Goal: Transaction & Acquisition: Purchase product/service

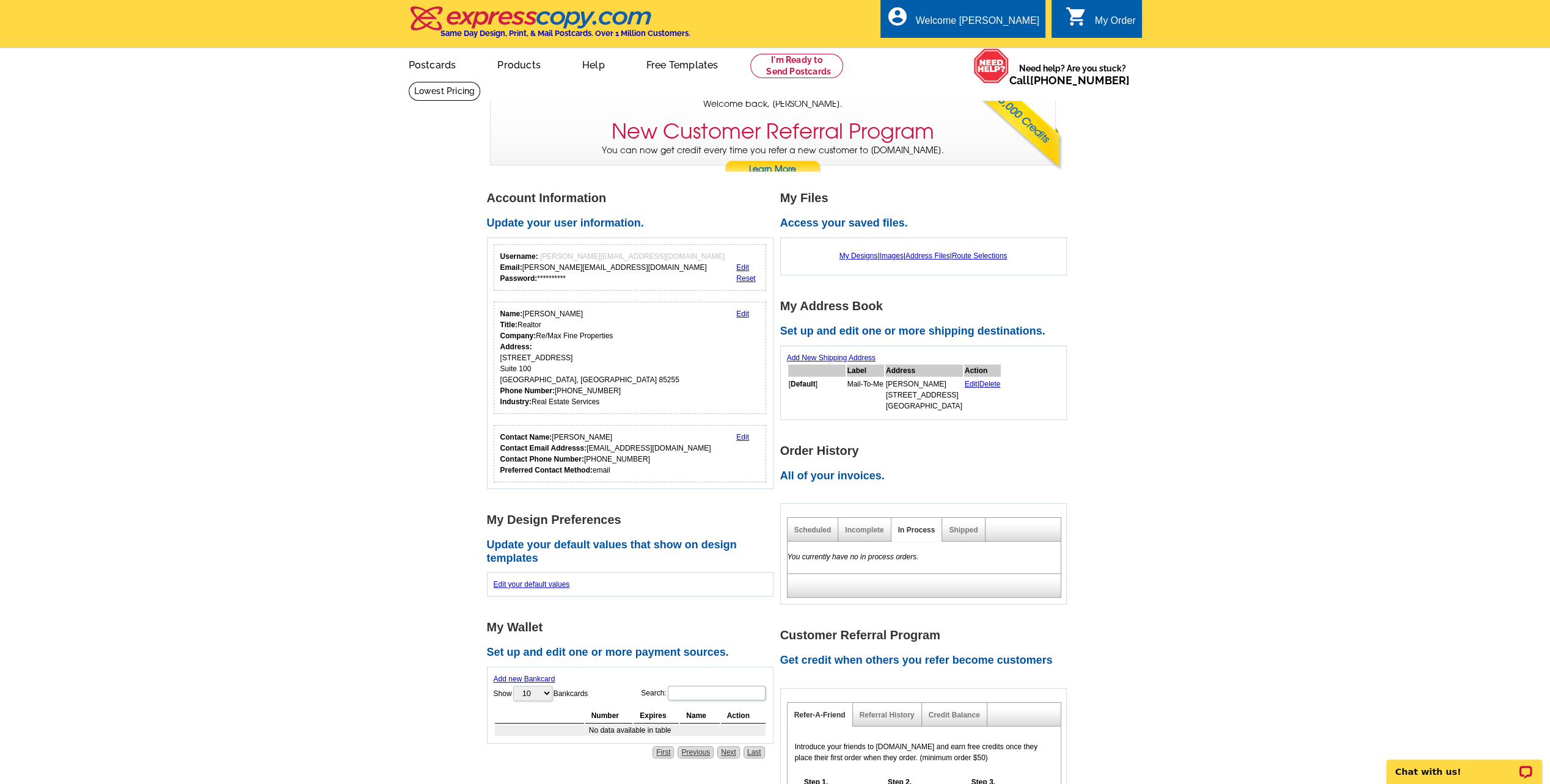
click at [742, 315] on link "Edit" at bounding box center [742, 314] width 13 height 8
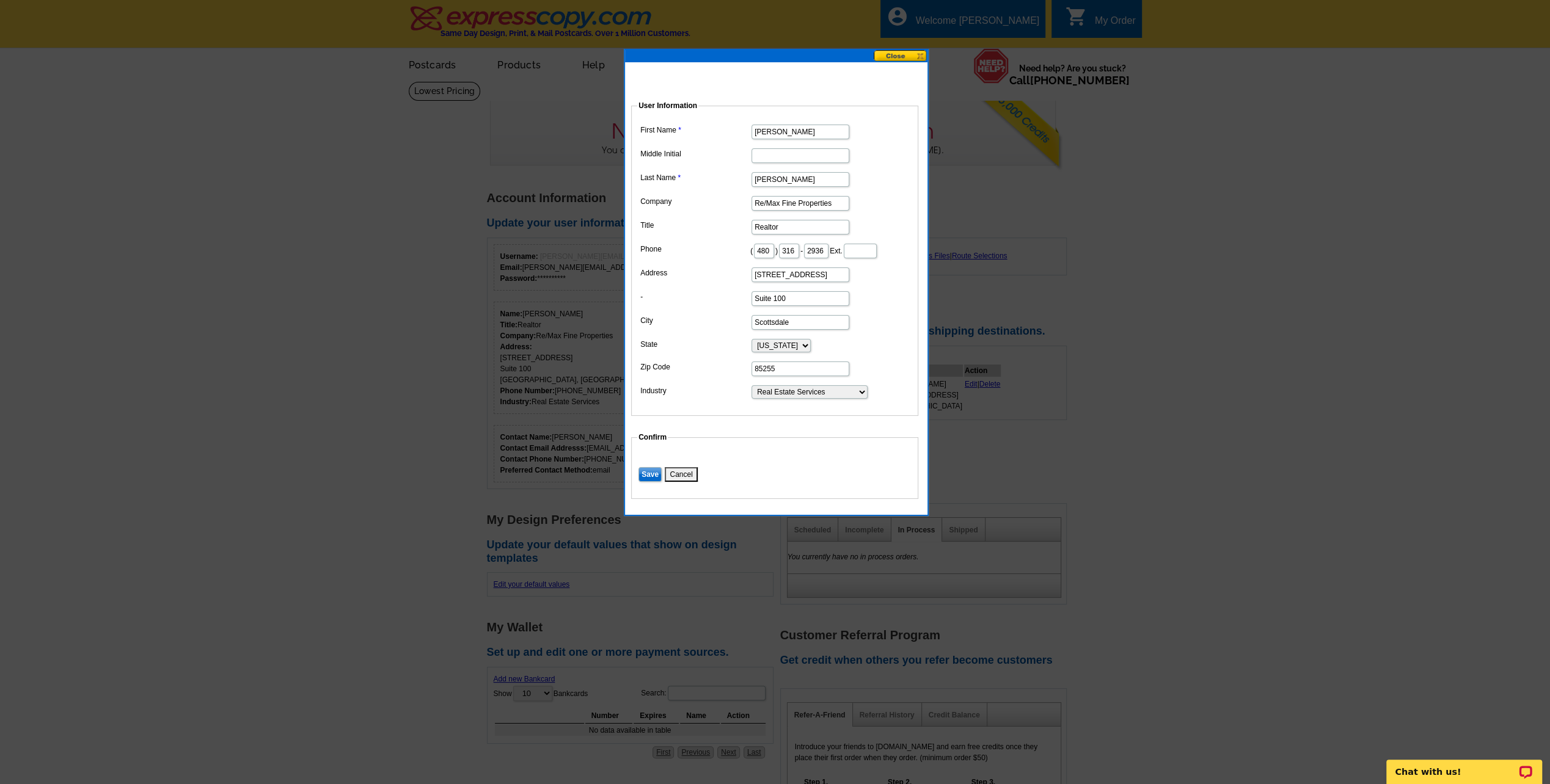
drag, startPoint x: 834, startPoint y: 197, endPoint x: 700, endPoint y: 180, distance: 135.1
click at [710, 183] on dl "First Name Amy Middle Initial Last Name Maynard Company Re/Max Fine Properties …" at bounding box center [775, 261] width 275 height 278
type input "a"
type input "Fathom Realty Elite"
drag, startPoint x: 823, startPoint y: 290, endPoint x: 716, endPoint y: 285, distance: 107.1
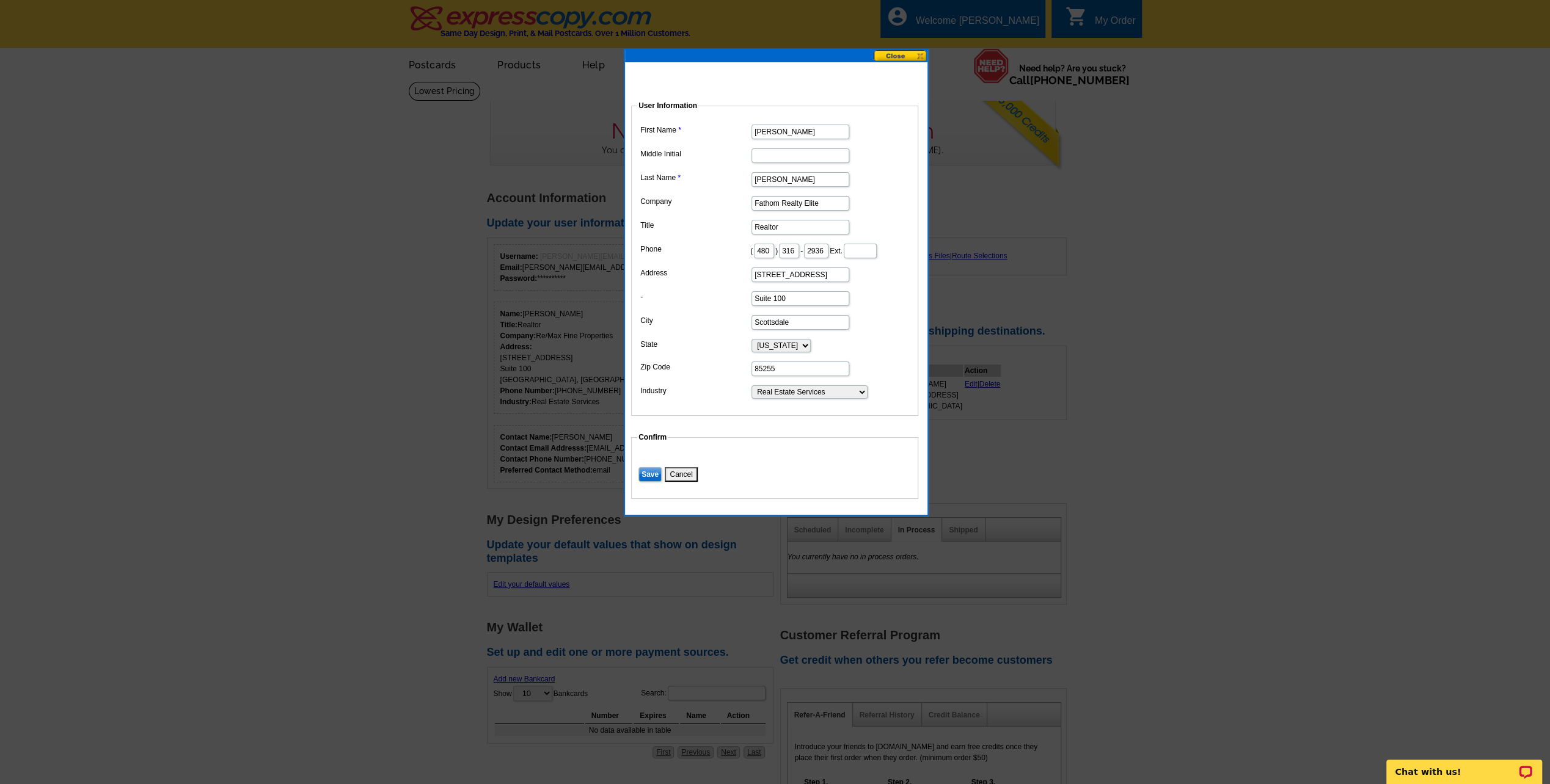
click at [716, 285] on dl "First Name Amy Middle Initial Last Name Maynard Company Fathom Realty Elite Tit…" at bounding box center [775, 261] width 275 height 278
type input "23415 N Scottsdale Rd."
click at [790, 306] on input "Suite 100" at bounding box center [800, 298] width 98 height 15
type input "Suite G101"
click at [654, 482] on input "Save" at bounding box center [650, 474] width 23 height 15
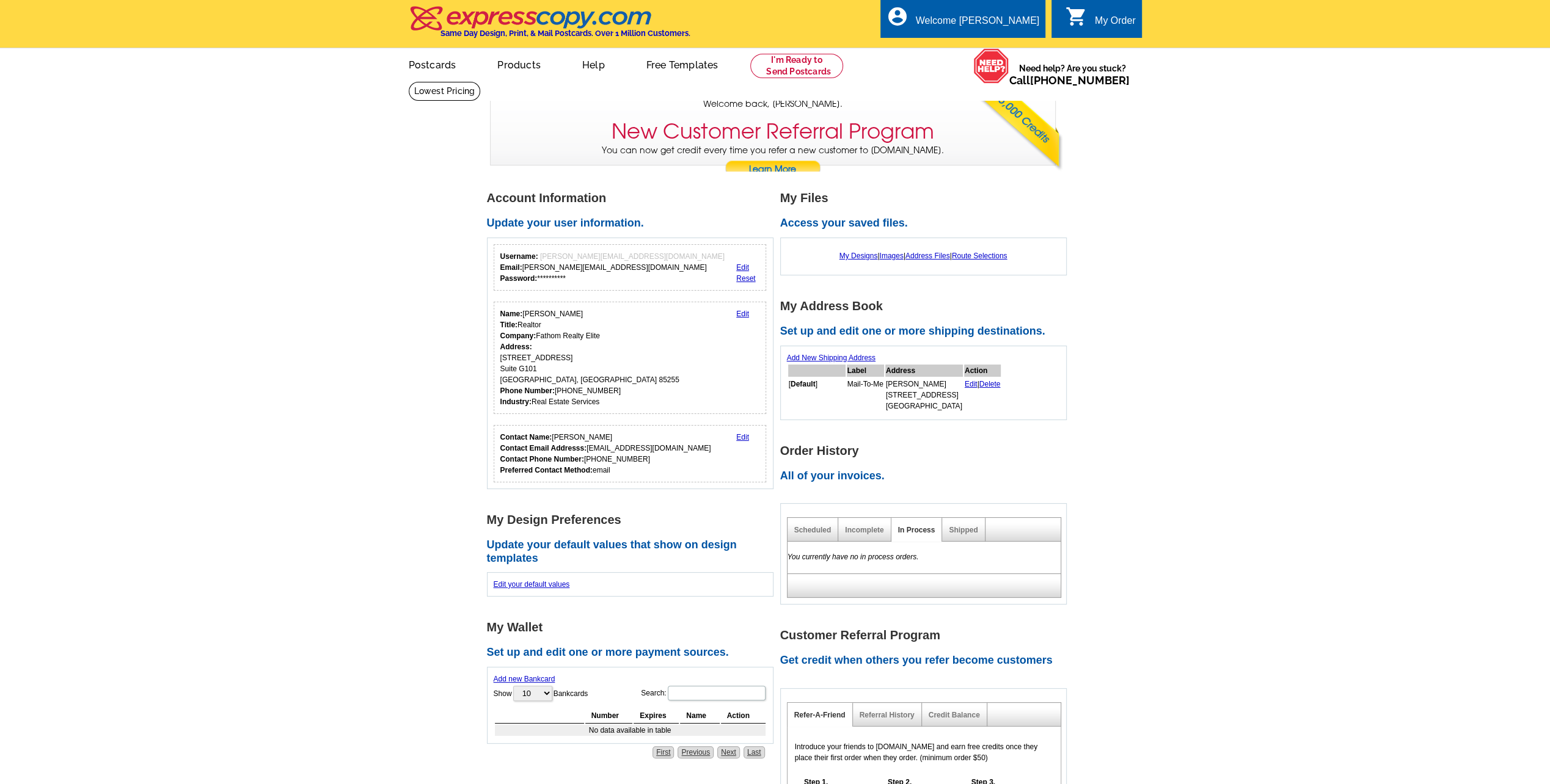
click at [738, 433] on link "Edit" at bounding box center [742, 437] width 13 height 8
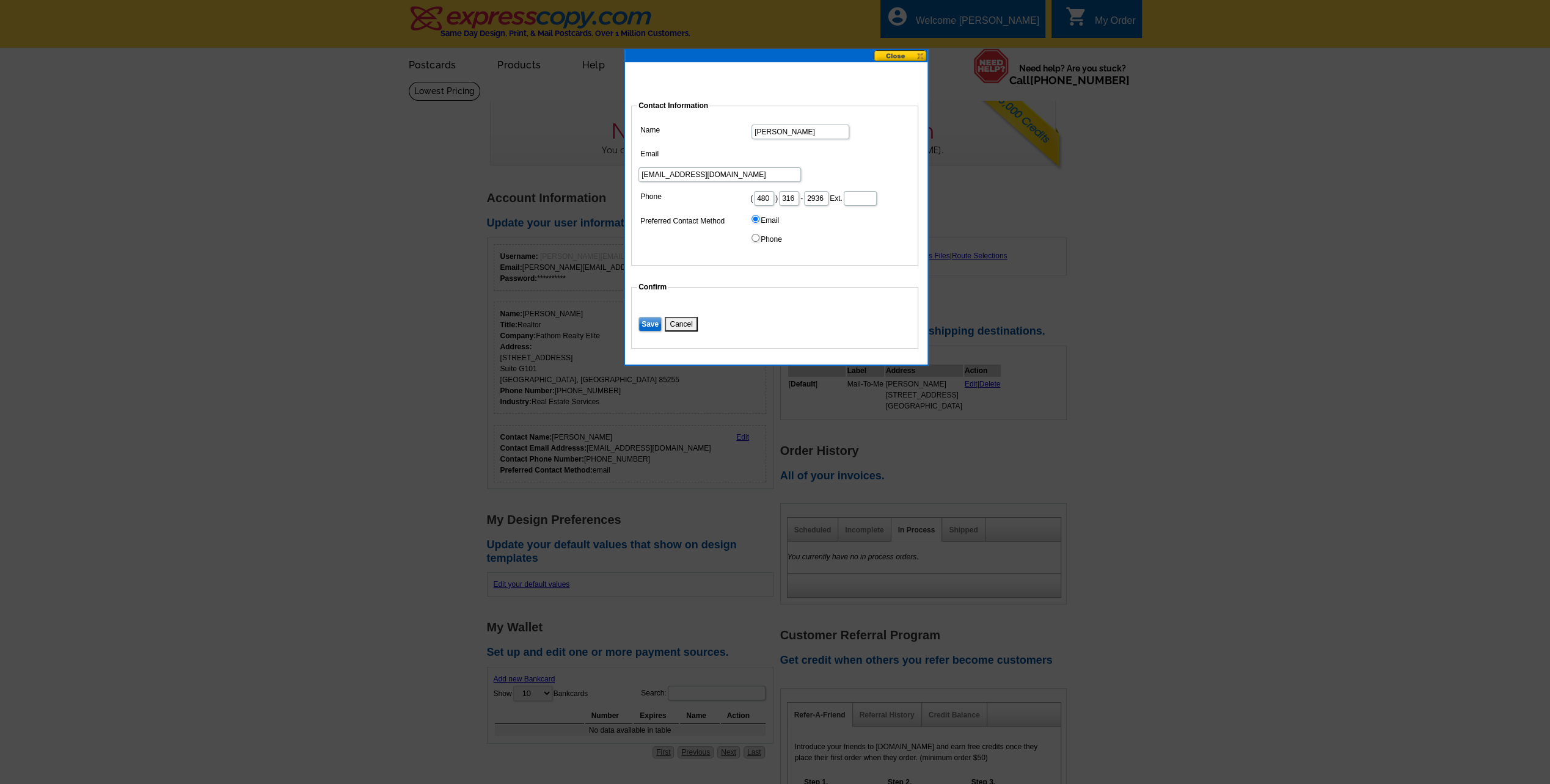
drag, startPoint x: 843, startPoint y: 157, endPoint x: 736, endPoint y: 143, distance: 107.9
click at [743, 146] on dd "amaynard@fineprop.com" at bounding box center [775, 164] width 275 height 38
type input "amy@amymaynard.net"
click at [652, 321] on input "Save" at bounding box center [650, 324] width 23 height 15
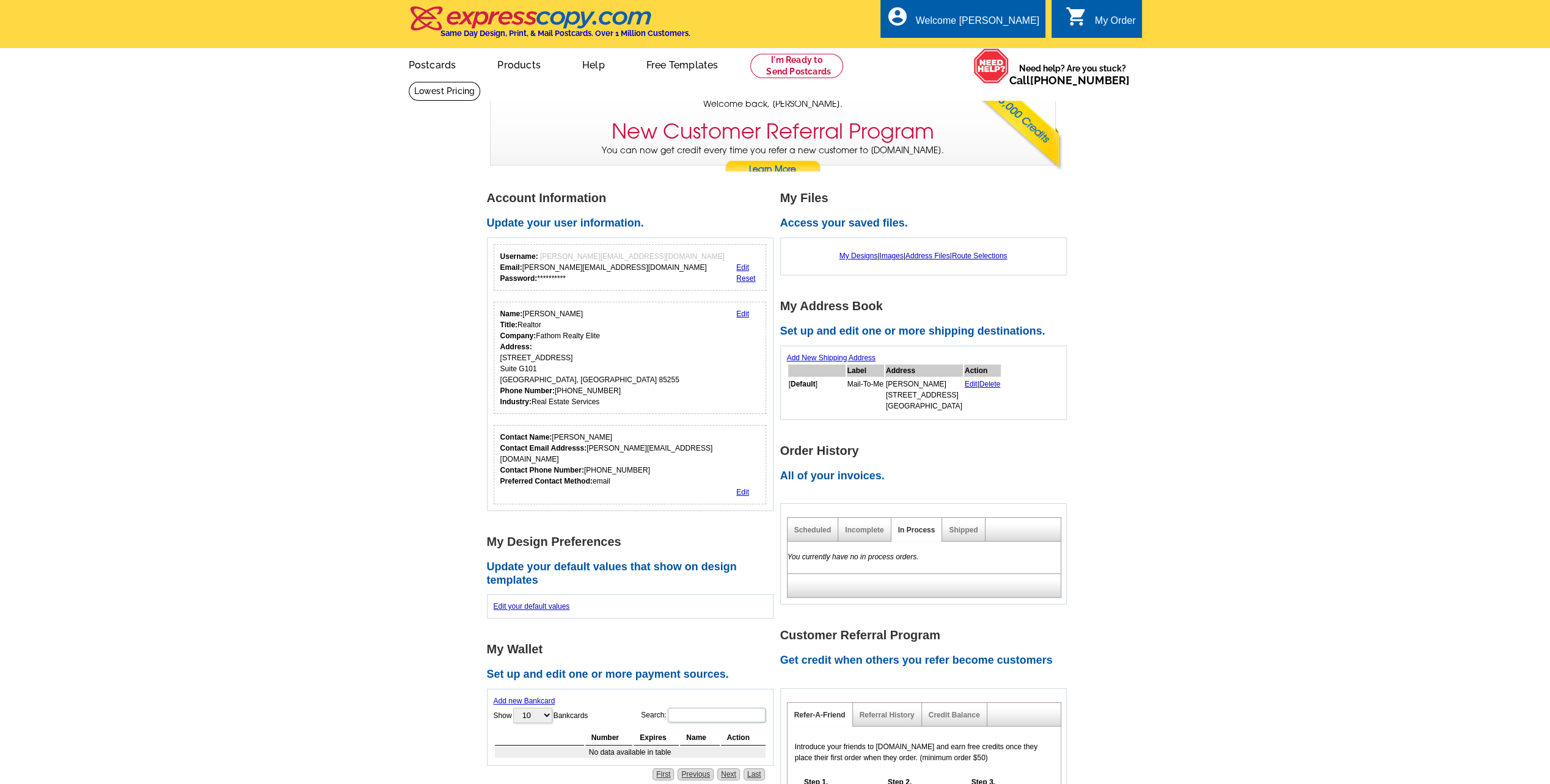
scroll to position [305, 0]
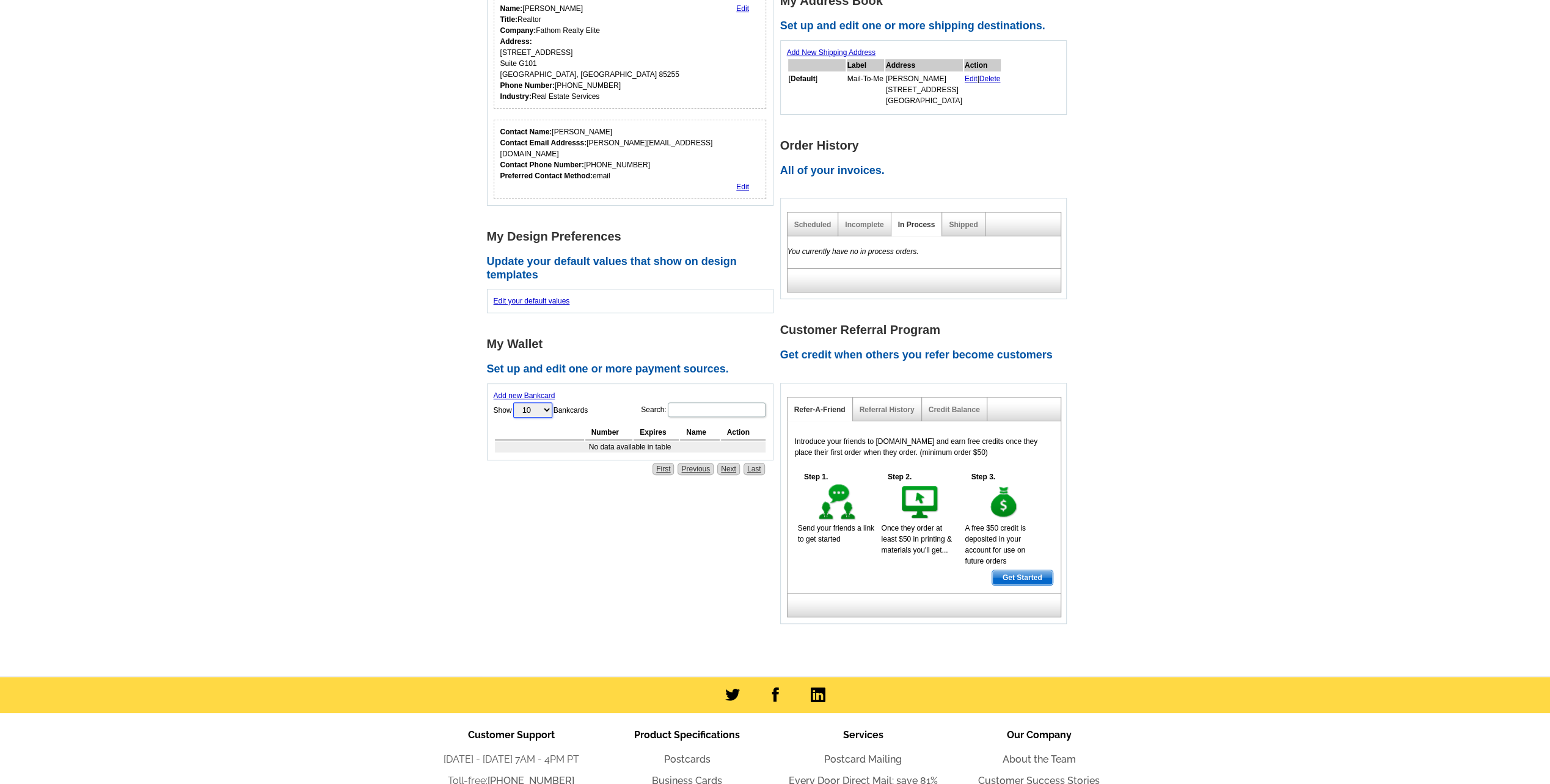
click at [549, 402] on select "10 25 50 100" at bounding box center [533, 410] width 39 height 16
click at [441, 404] on main "**********" at bounding box center [775, 271] width 1550 height 810
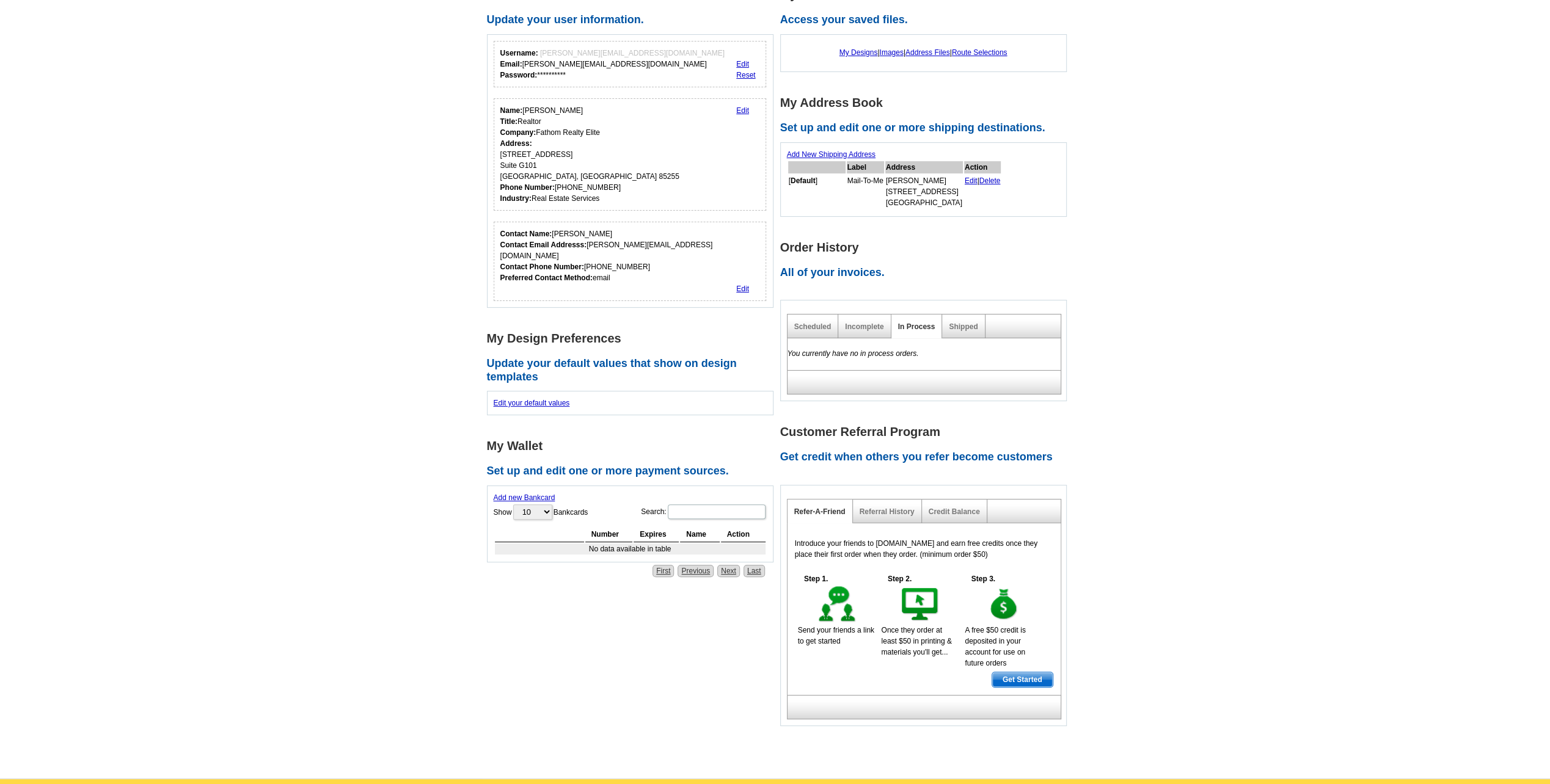
scroll to position [0, 0]
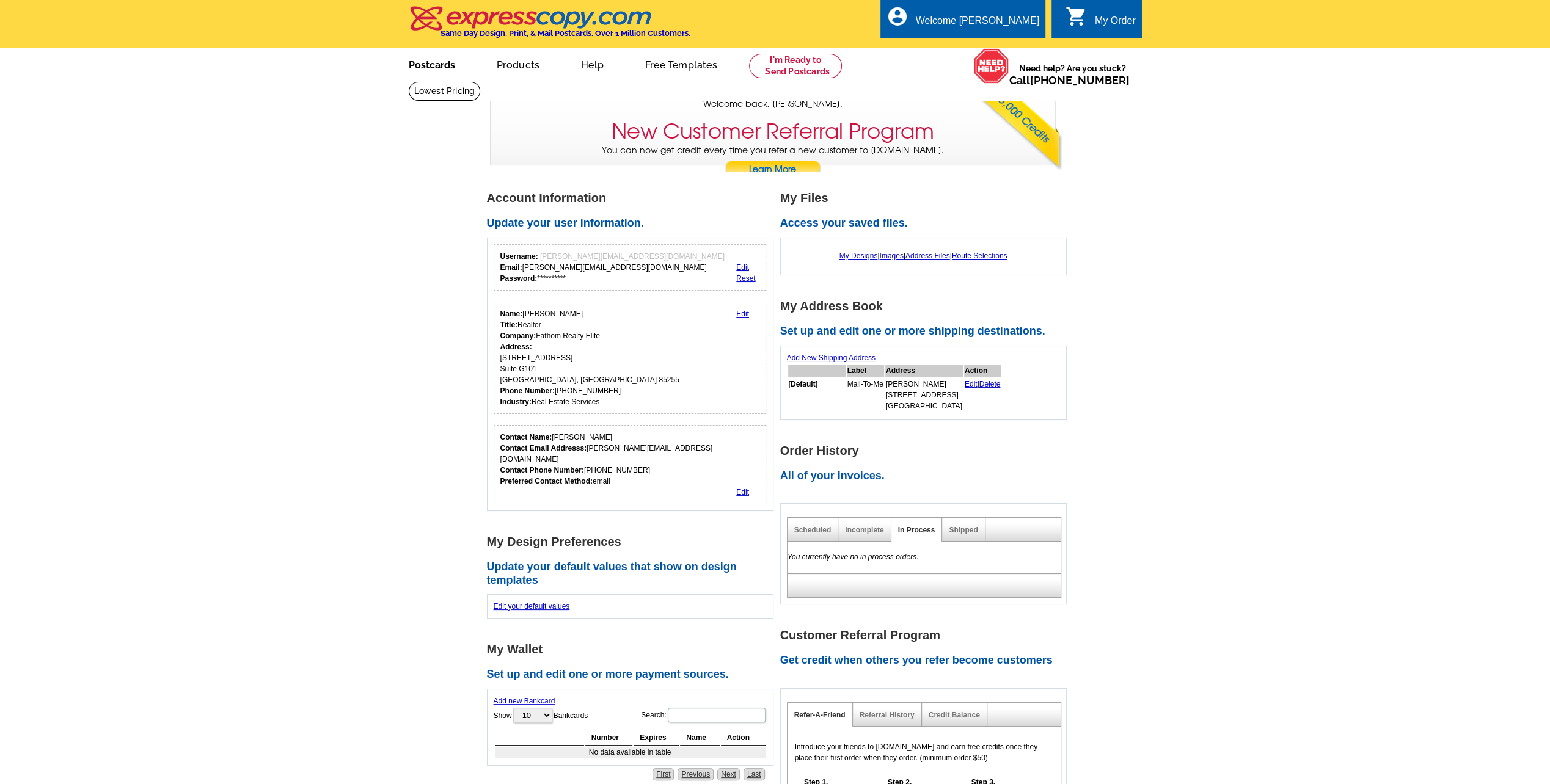
click at [429, 65] on link "Postcards" at bounding box center [432, 63] width 85 height 28
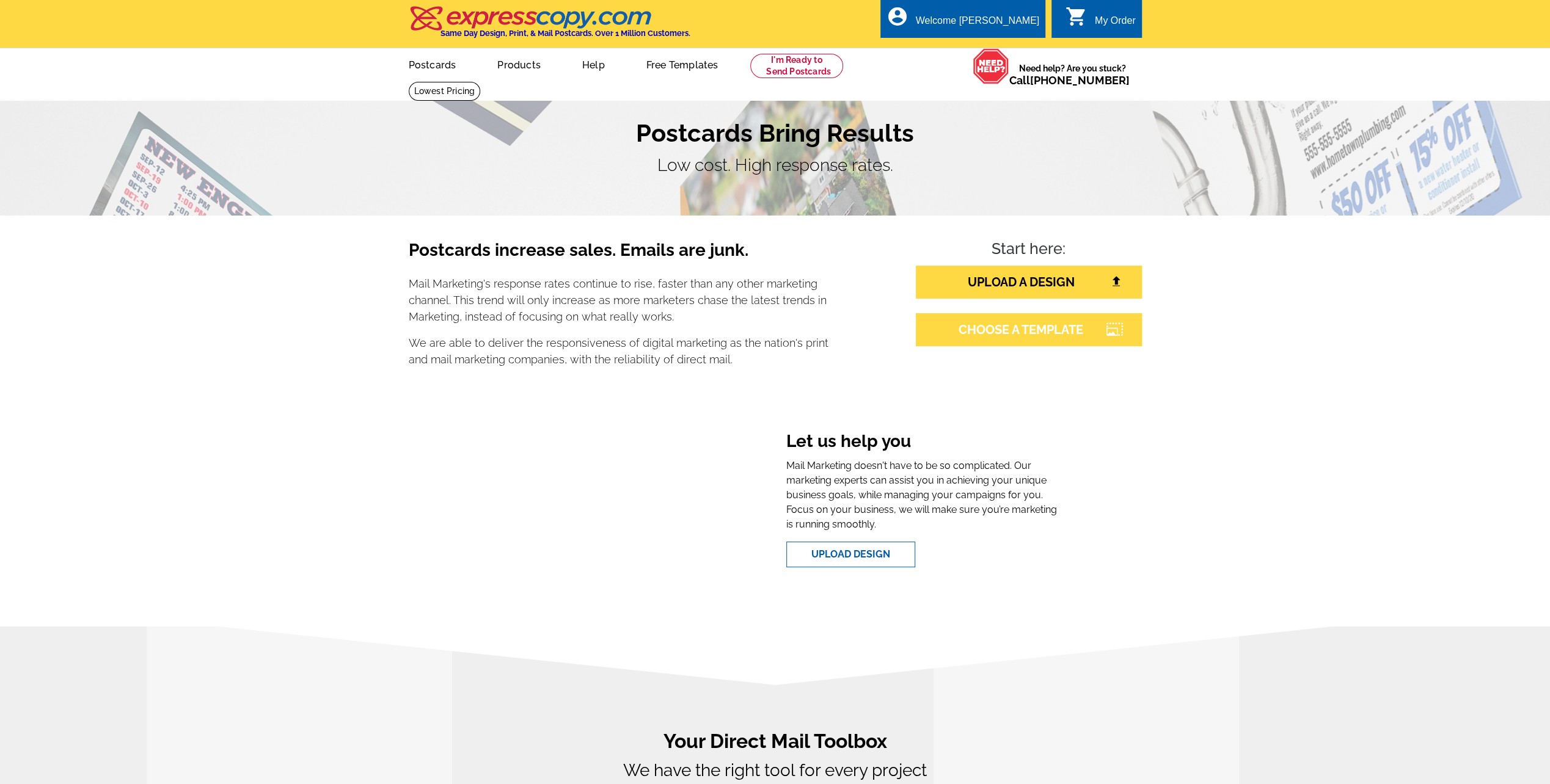
click at [1023, 326] on link "CHOOSE A TEMPLATE" at bounding box center [1028, 329] width 226 height 33
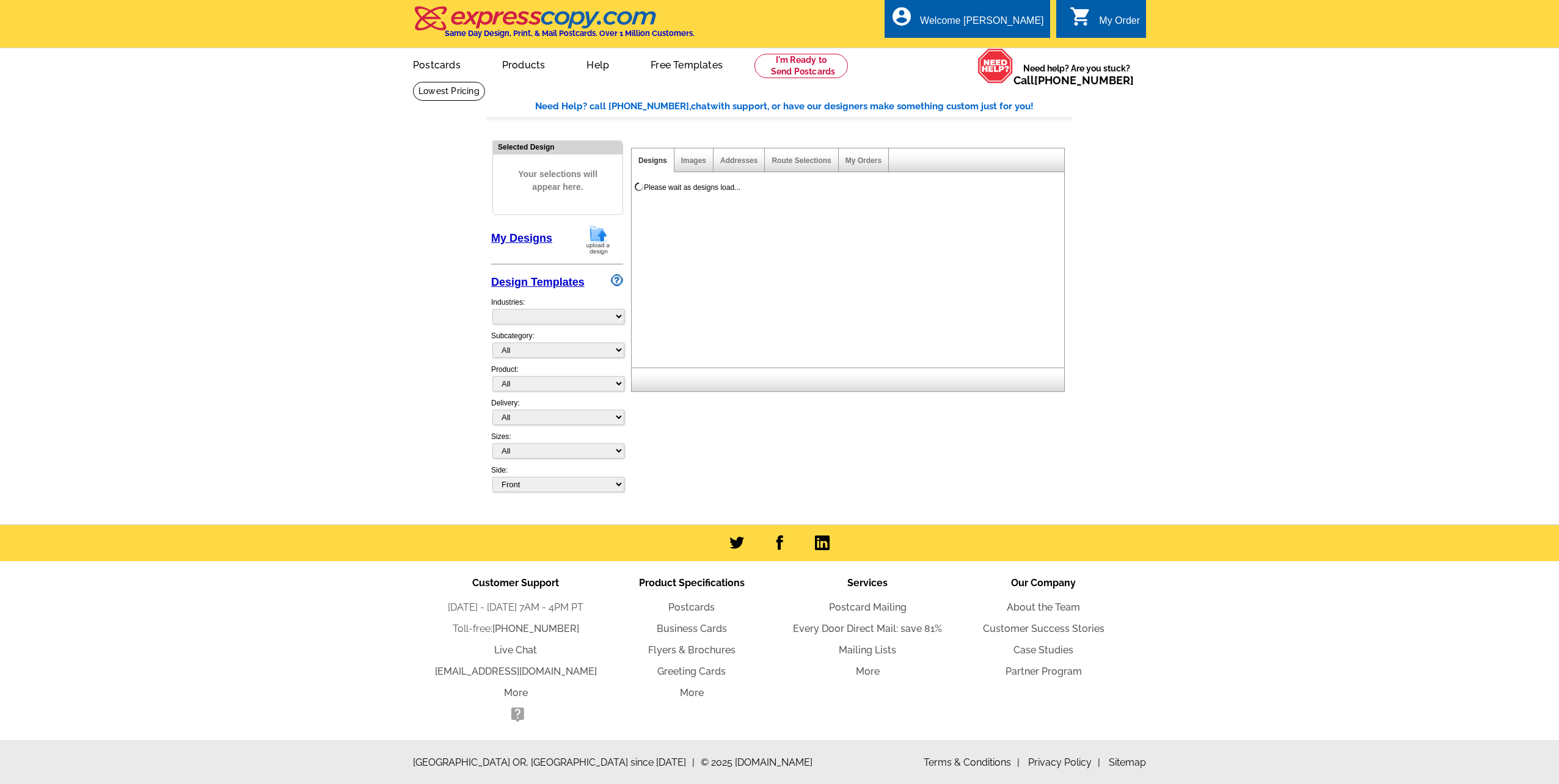
select select "785"
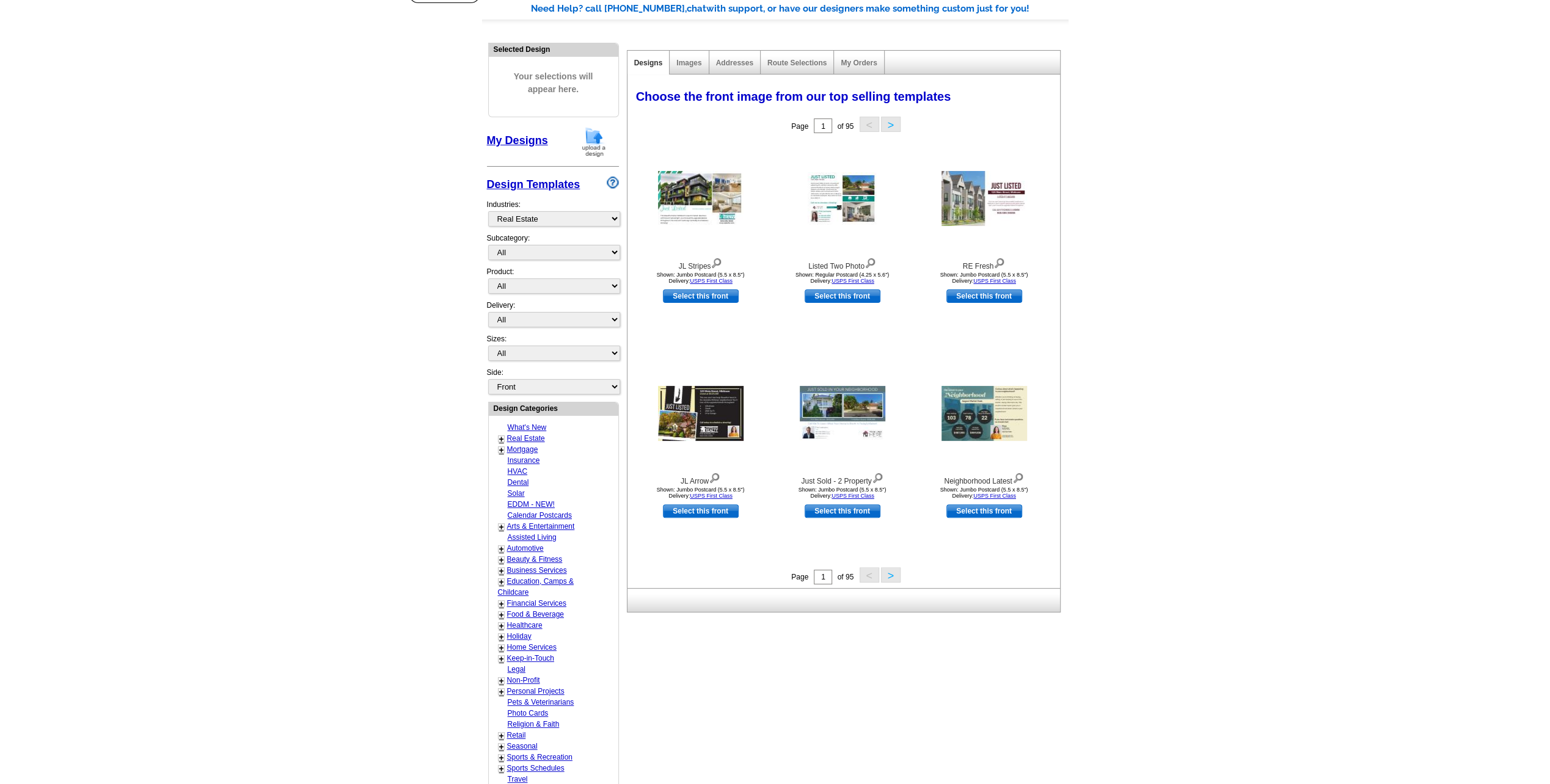
scroll to position [102, 0]
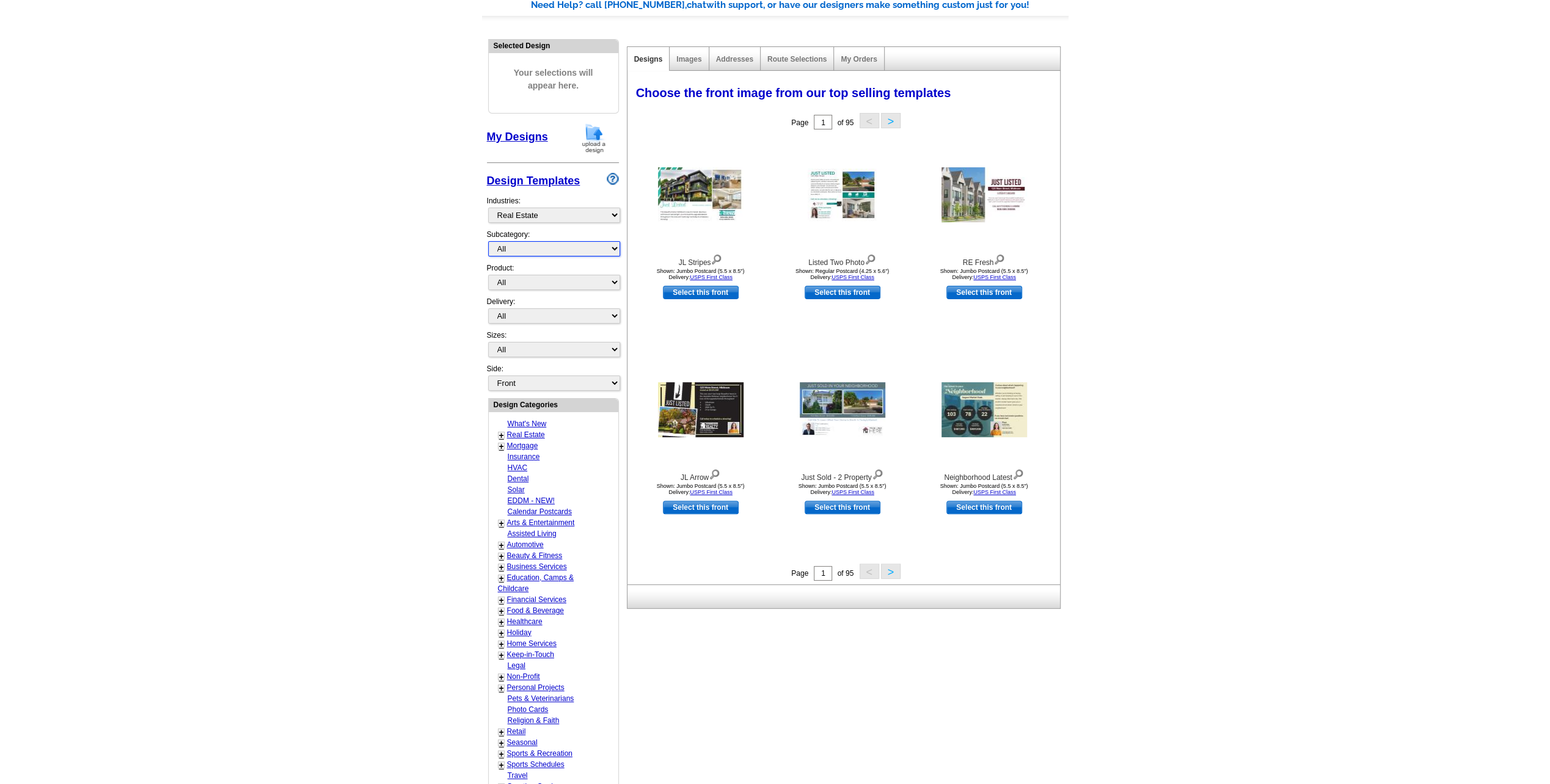
click at [529, 248] on select "All RE/MAX® Referrals Keller Williams® Berkshire Hathaway Home Services Century…" at bounding box center [554, 249] width 132 height 16
click at [488, 241] on select "All RE/MAX® Referrals Keller Williams® Berkshire Hathaway Home Services Century…" at bounding box center [554, 249] width 132 height 16
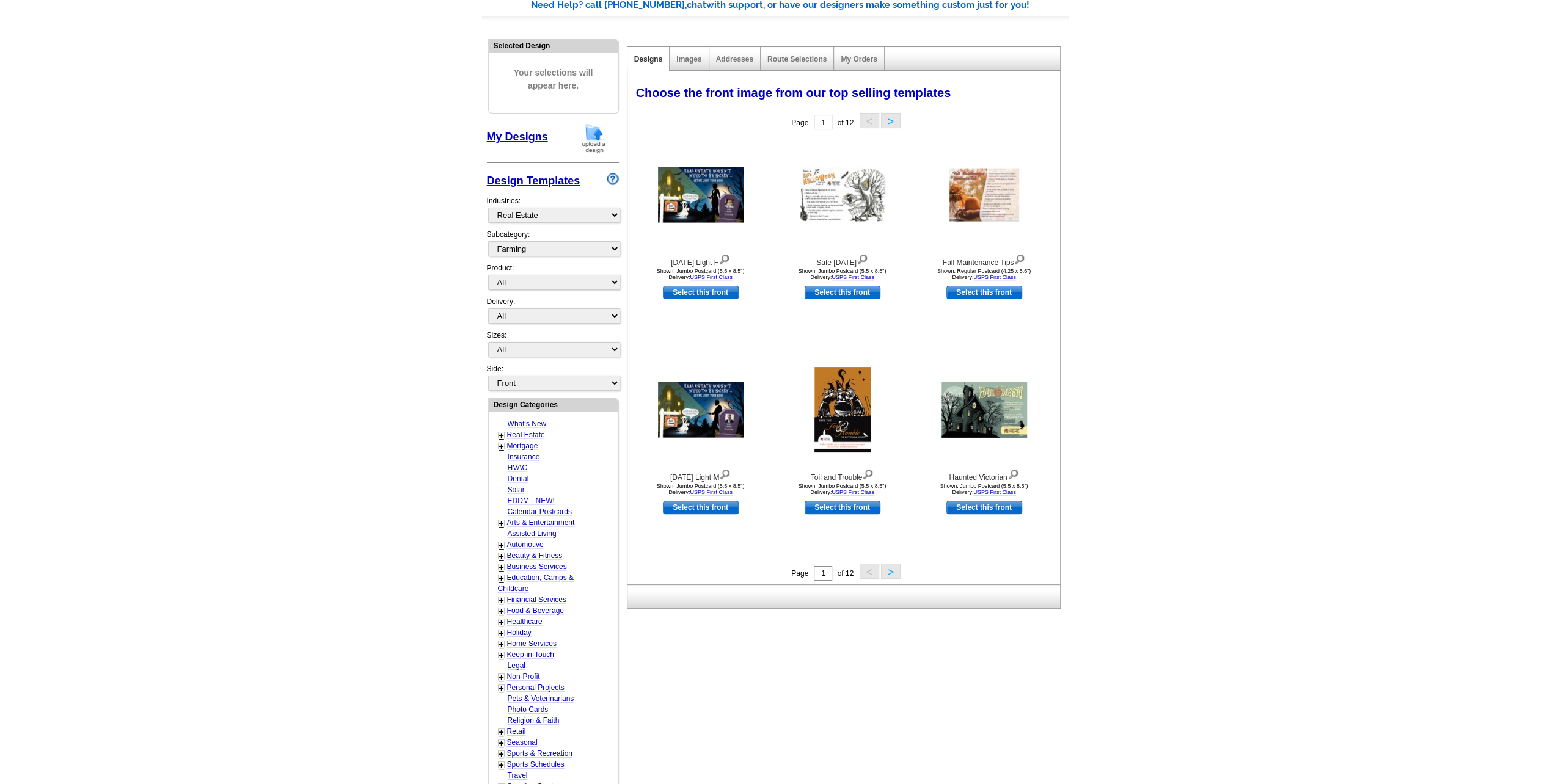
click at [891, 572] on button ">" at bounding box center [891, 571] width 19 height 16
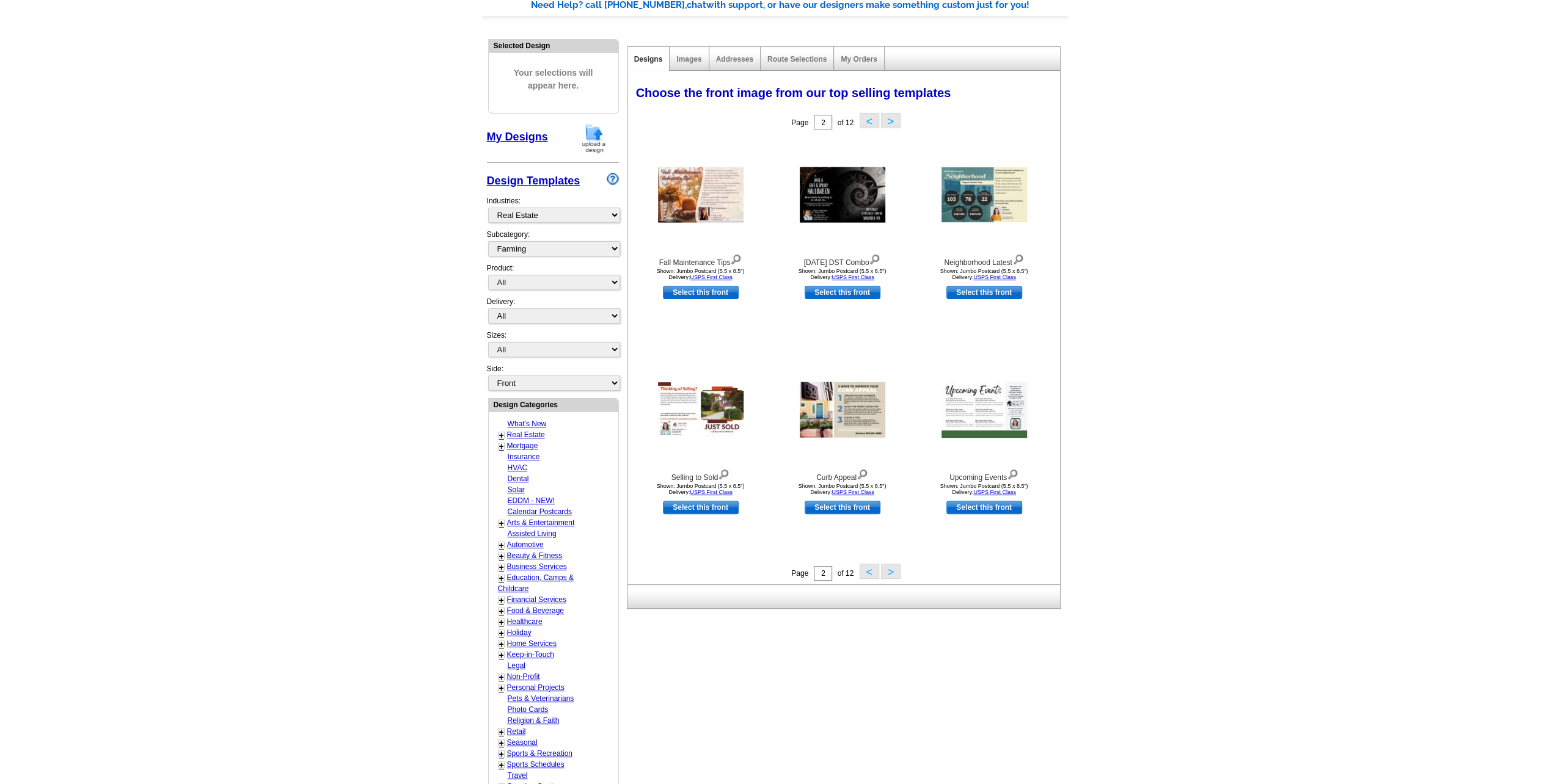
click at [891, 572] on button ">" at bounding box center [891, 571] width 19 height 16
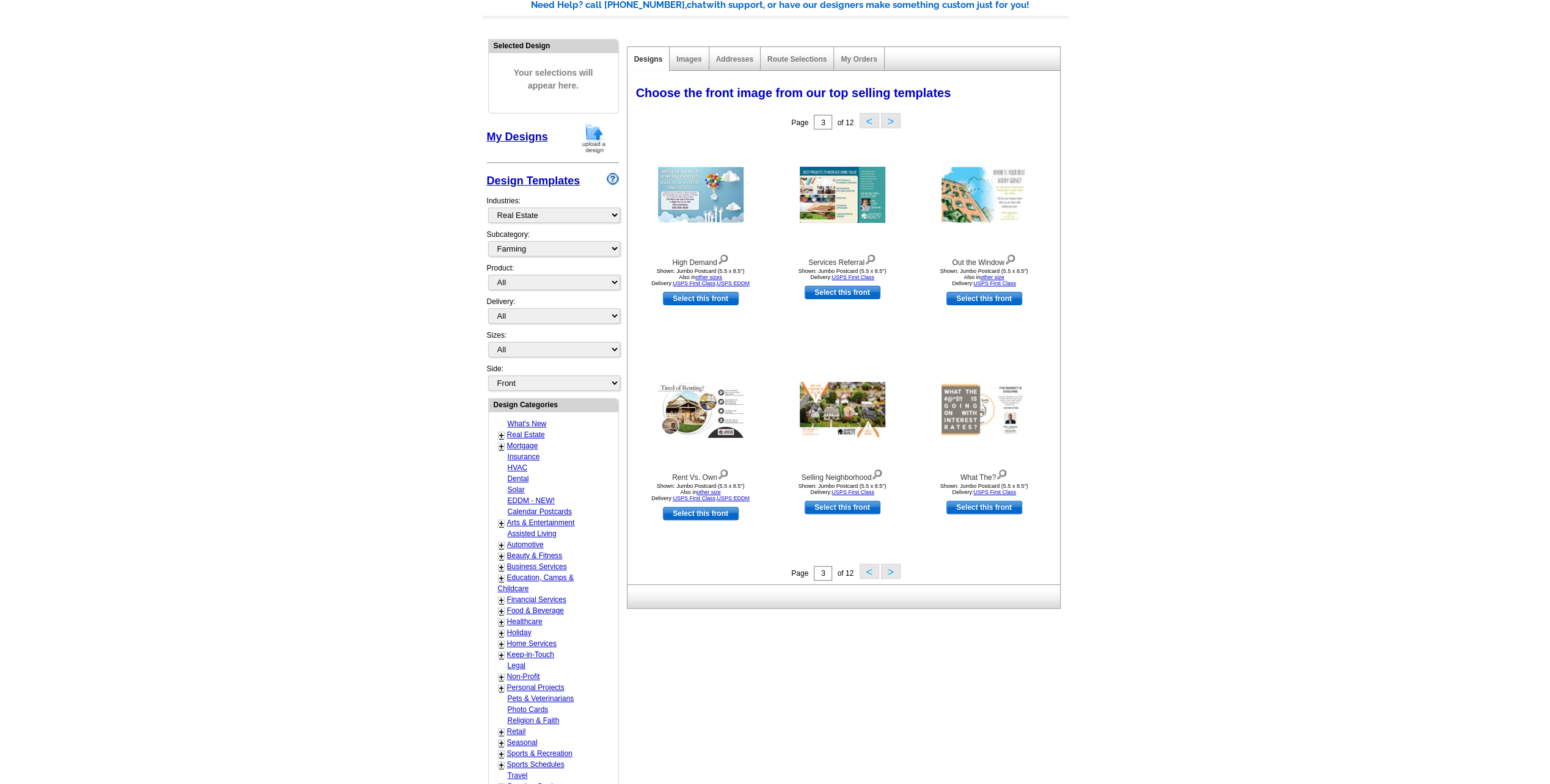
click at [891, 572] on button ">" at bounding box center [891, 571] width 19 height 16
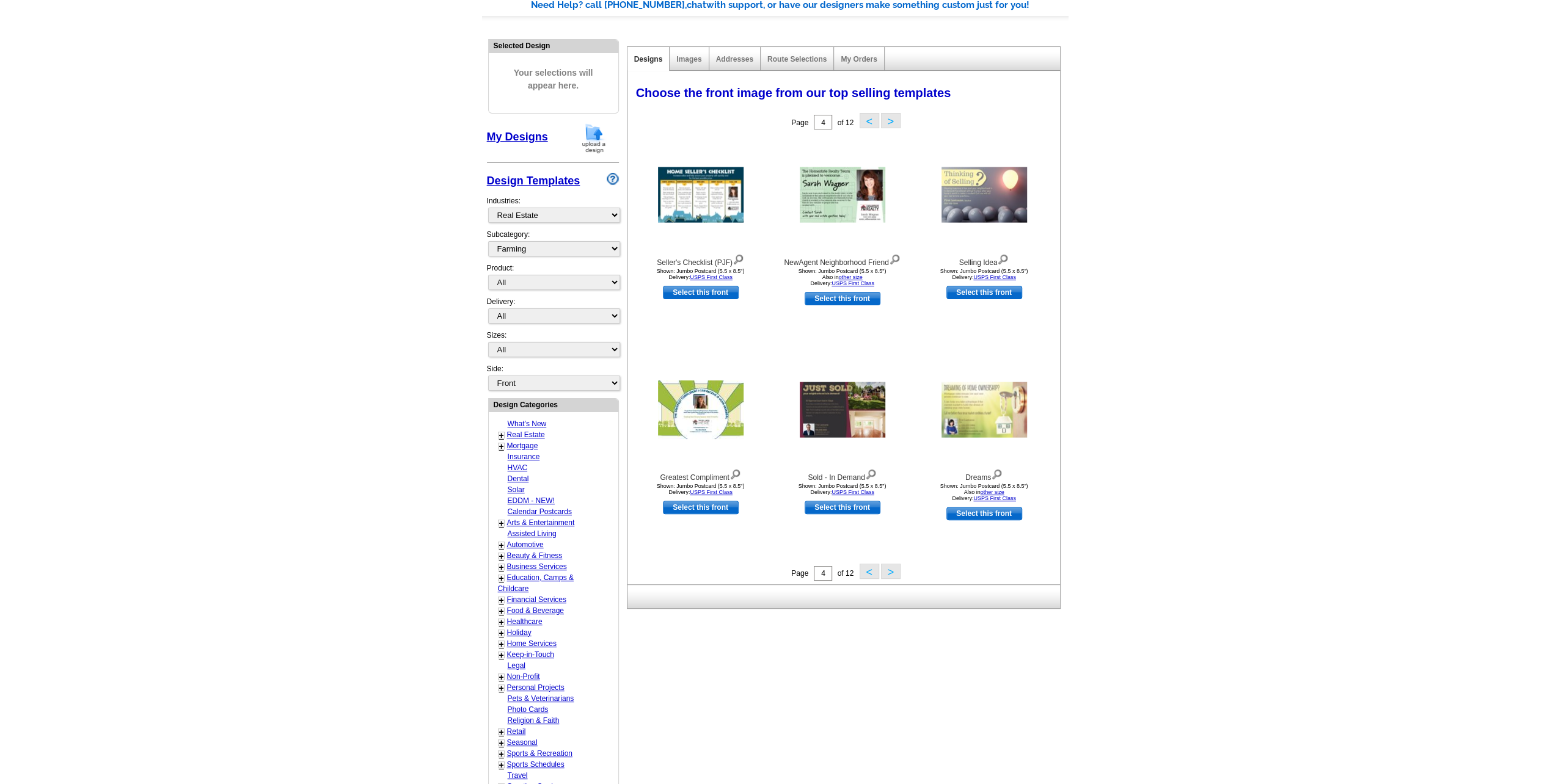
click at [891, 572] on button ">" at bounding box center [891, 571] width 19 height 16
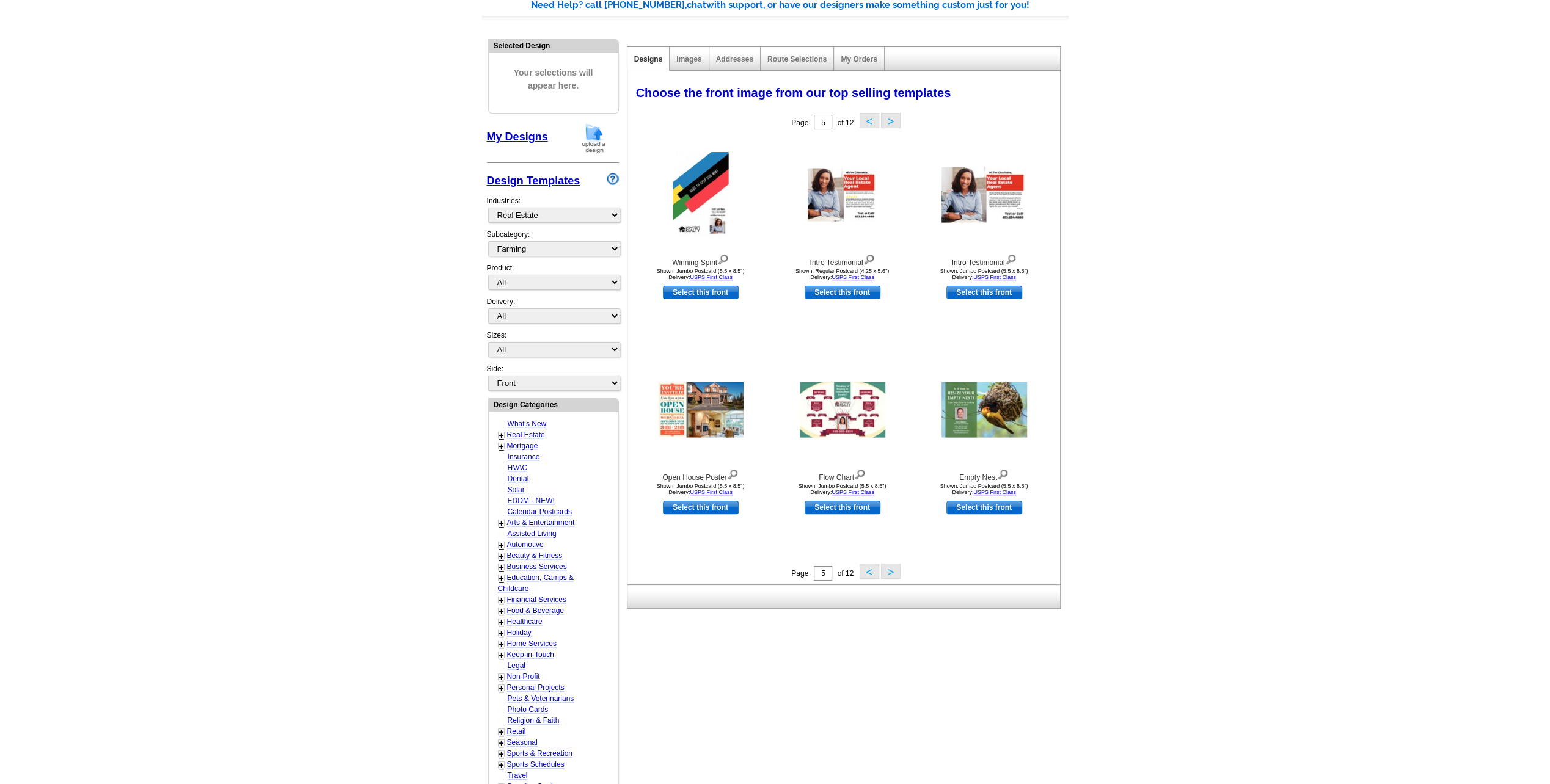
click at [891, 572] on button ">" at bounding box center [891, 571] width 19 height 16
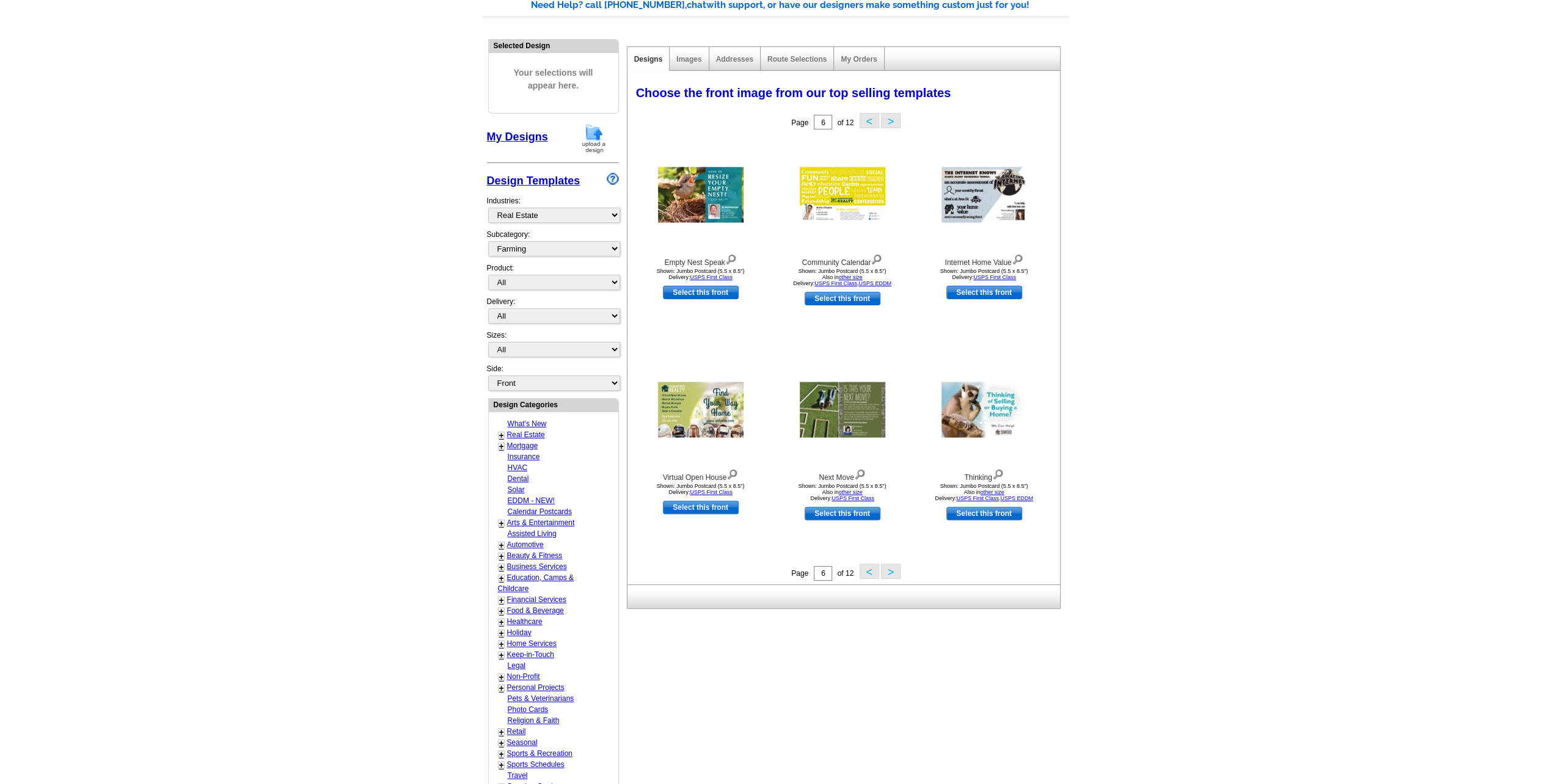
click at [889, 569] on button ">" at bounding box center [891, 571] width 19 height 16
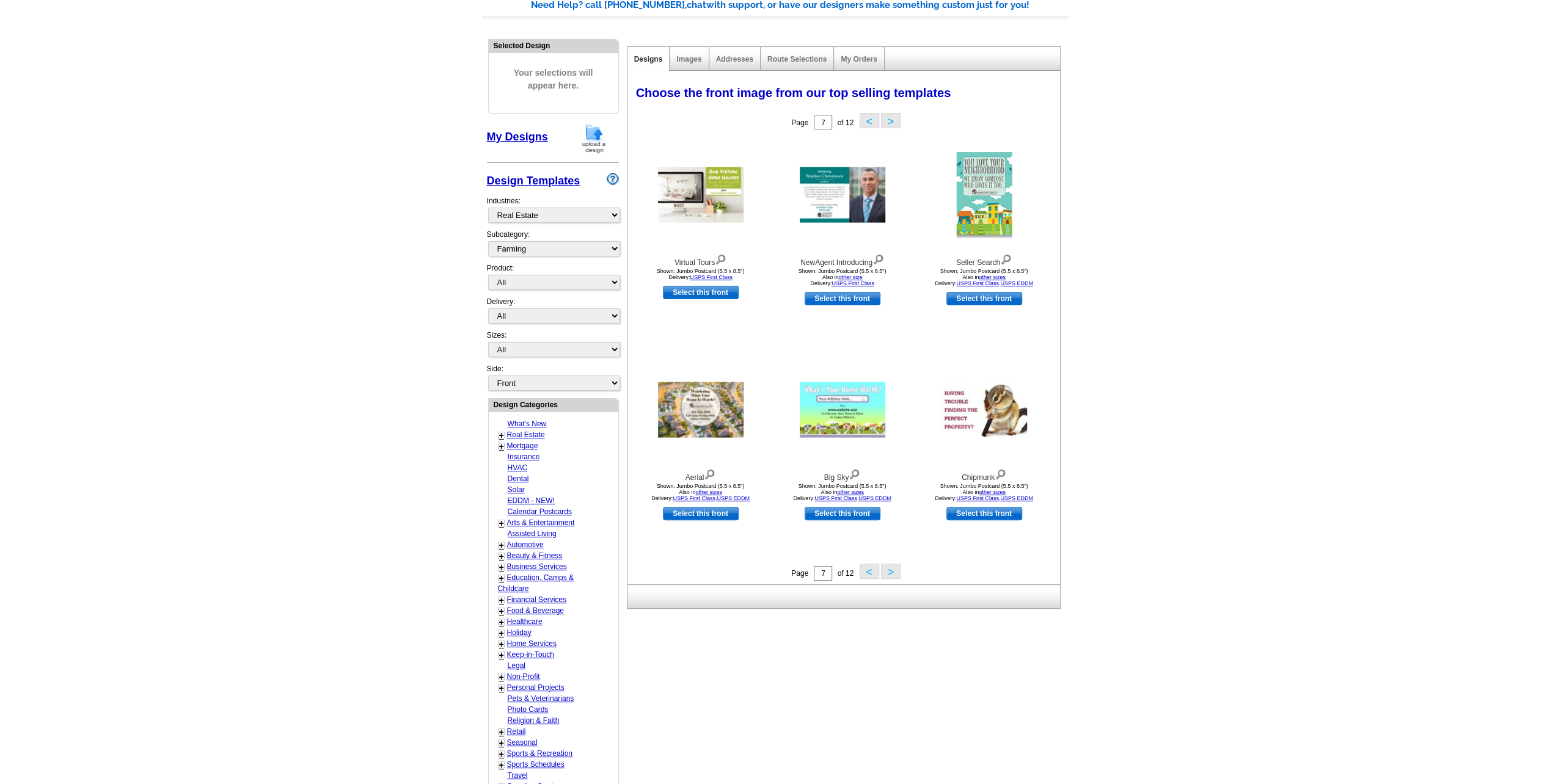
click at [889, 569] on button ">" at bounding box center [891, 571] width 19 height 16
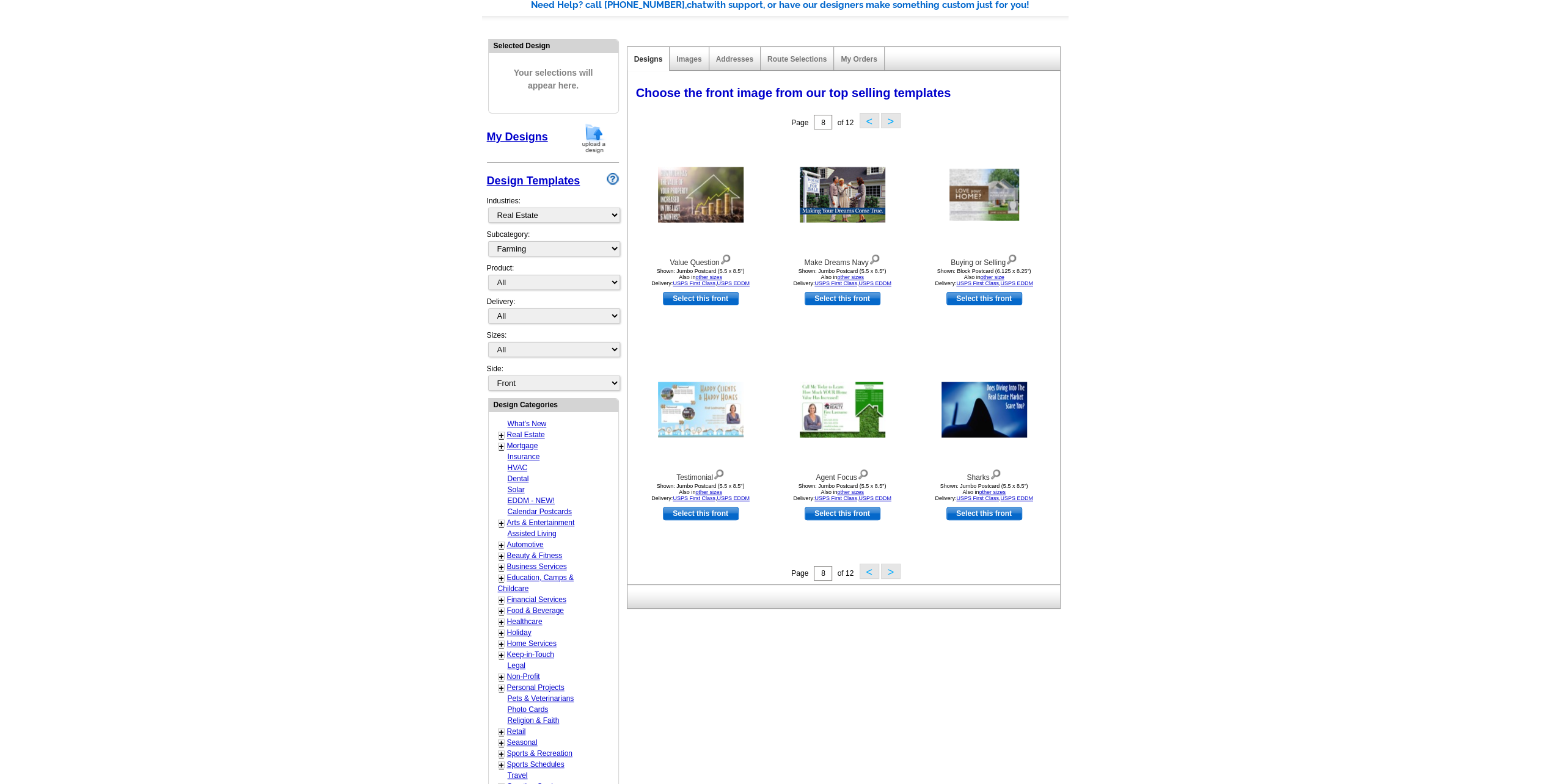
click at [889, 569] on button ">" at bounding box center [891, 571] width 19 height 16
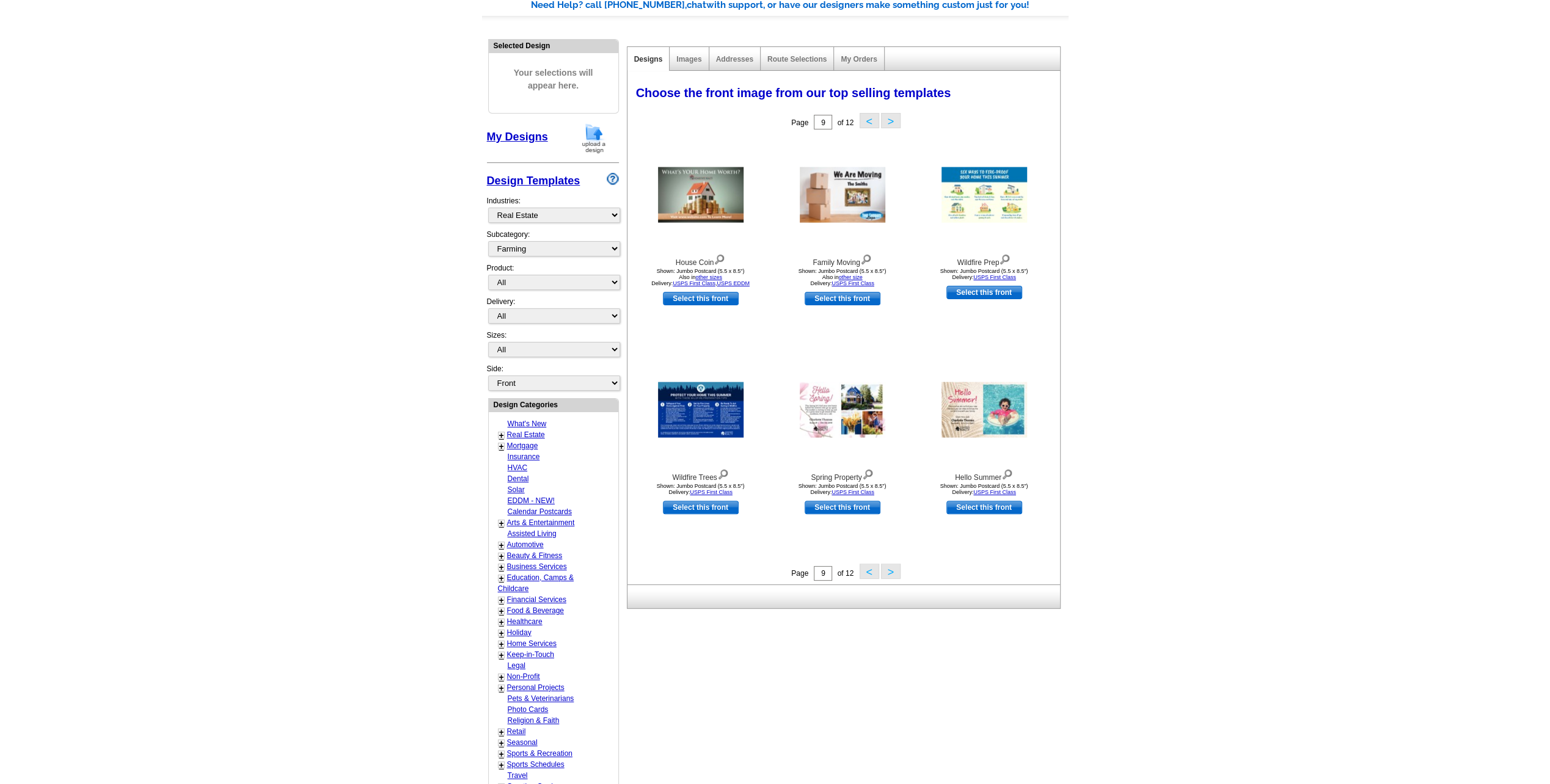
click at [889, 569] on button ">" at bounding box center [891, 571] width 19 height 16
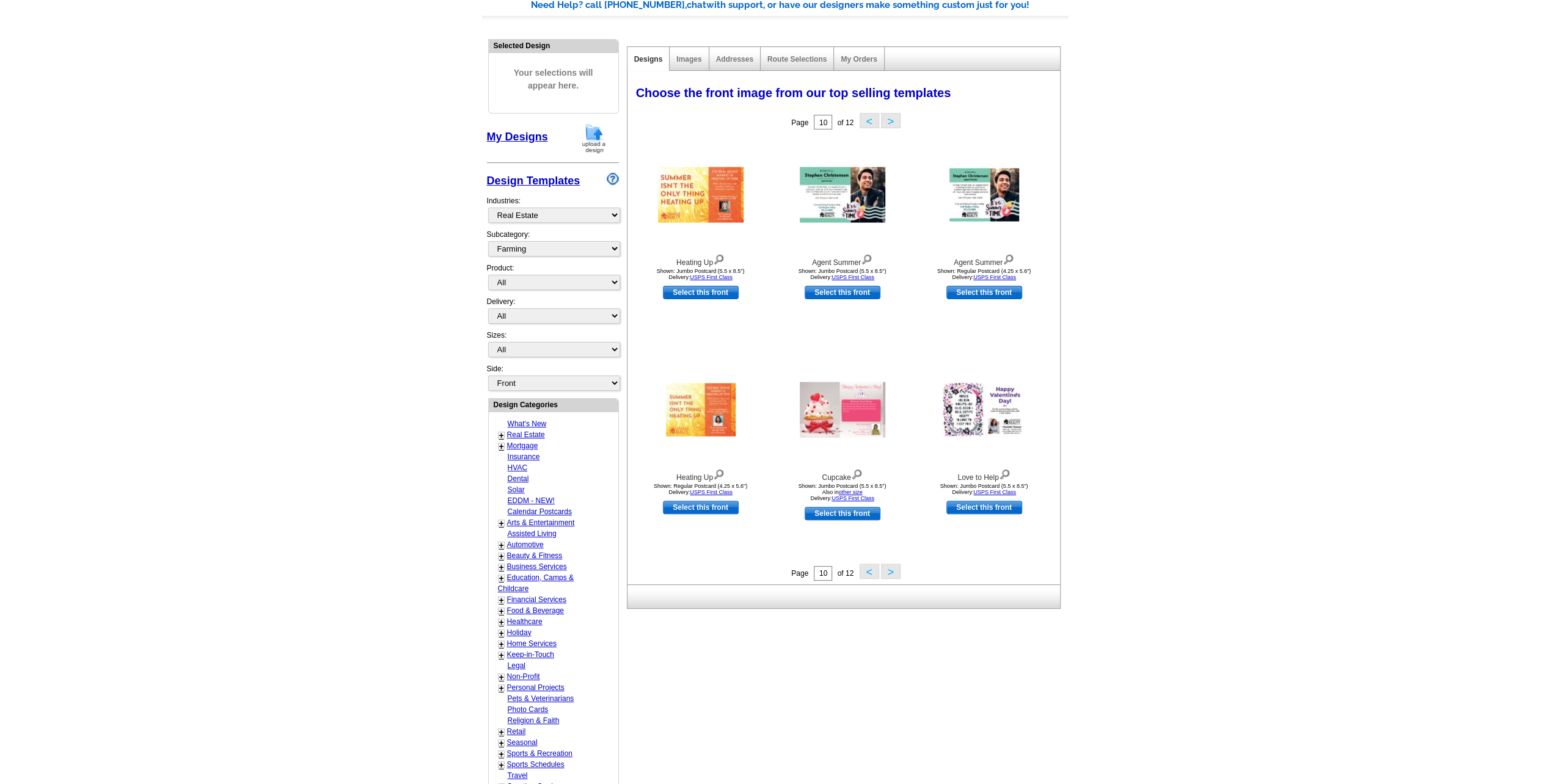
click at [889, 569] on button ">" at bounding box center [891, 571] width 19 height 16
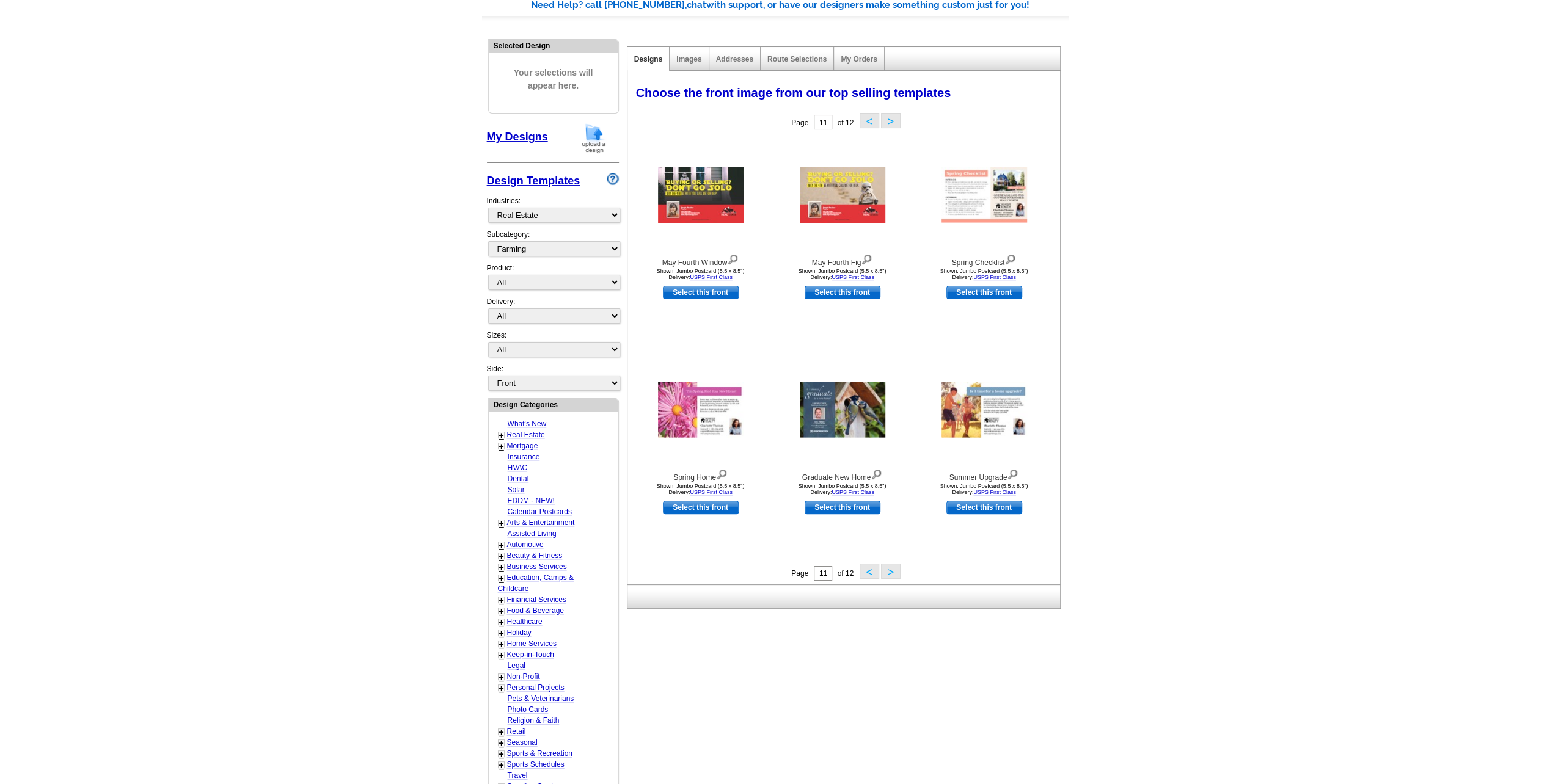
click at [889, 571] on button ">" at bounding box center [891, 571] width 19 height 16
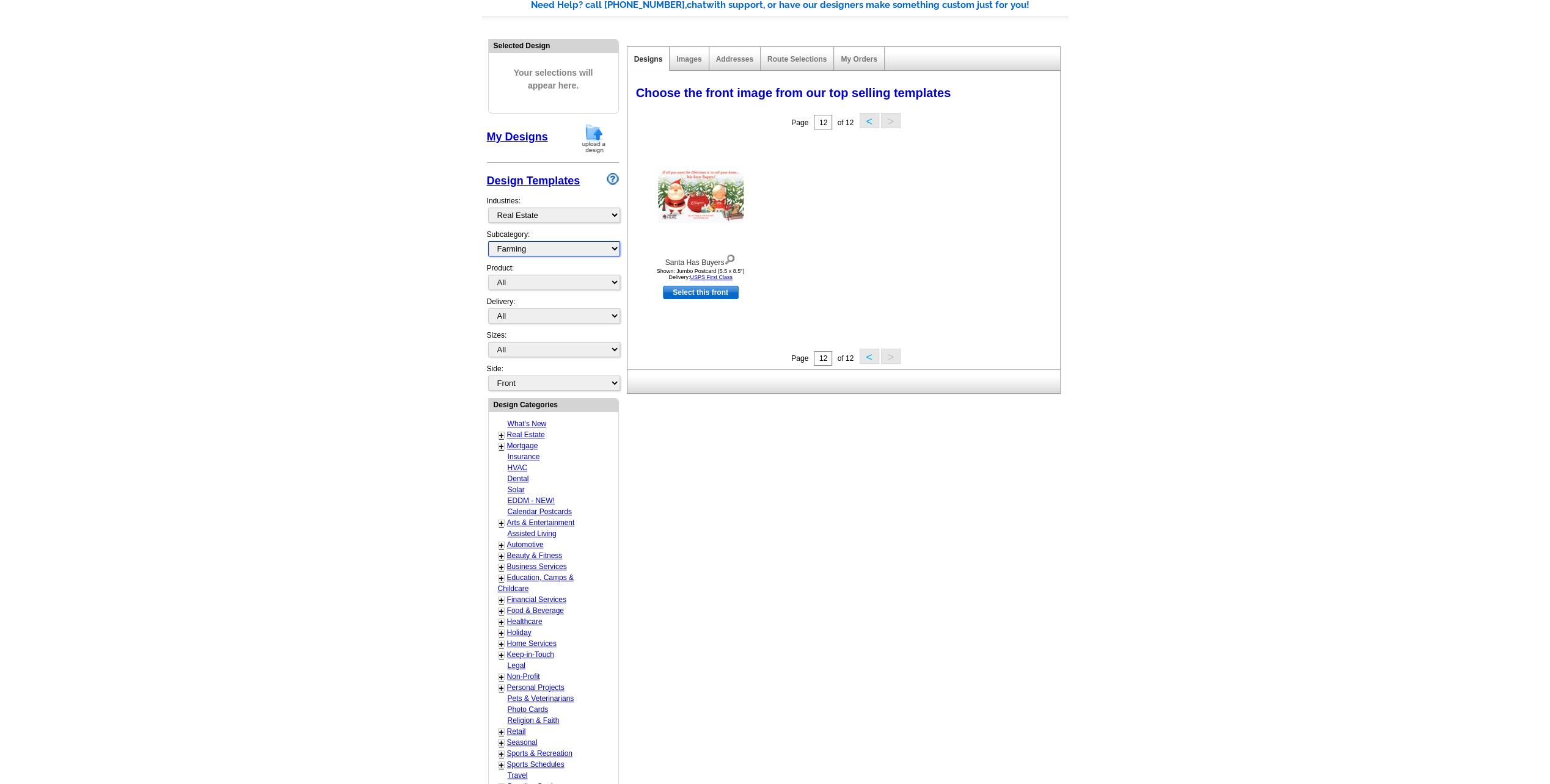
click at [615, 243] on select "All RE/MAX® Referrals Keller Williams® Berkshire Hathaway Home Services Century…" at bounding box center [554, 249] width 132 height 16
select select "785"
click at [488, 241] on select "All RE/MAX® Referrals Keller Williams® Berkshire Hathaway Home Services Century…" at bounding box center [554, 249] width 132 height 16
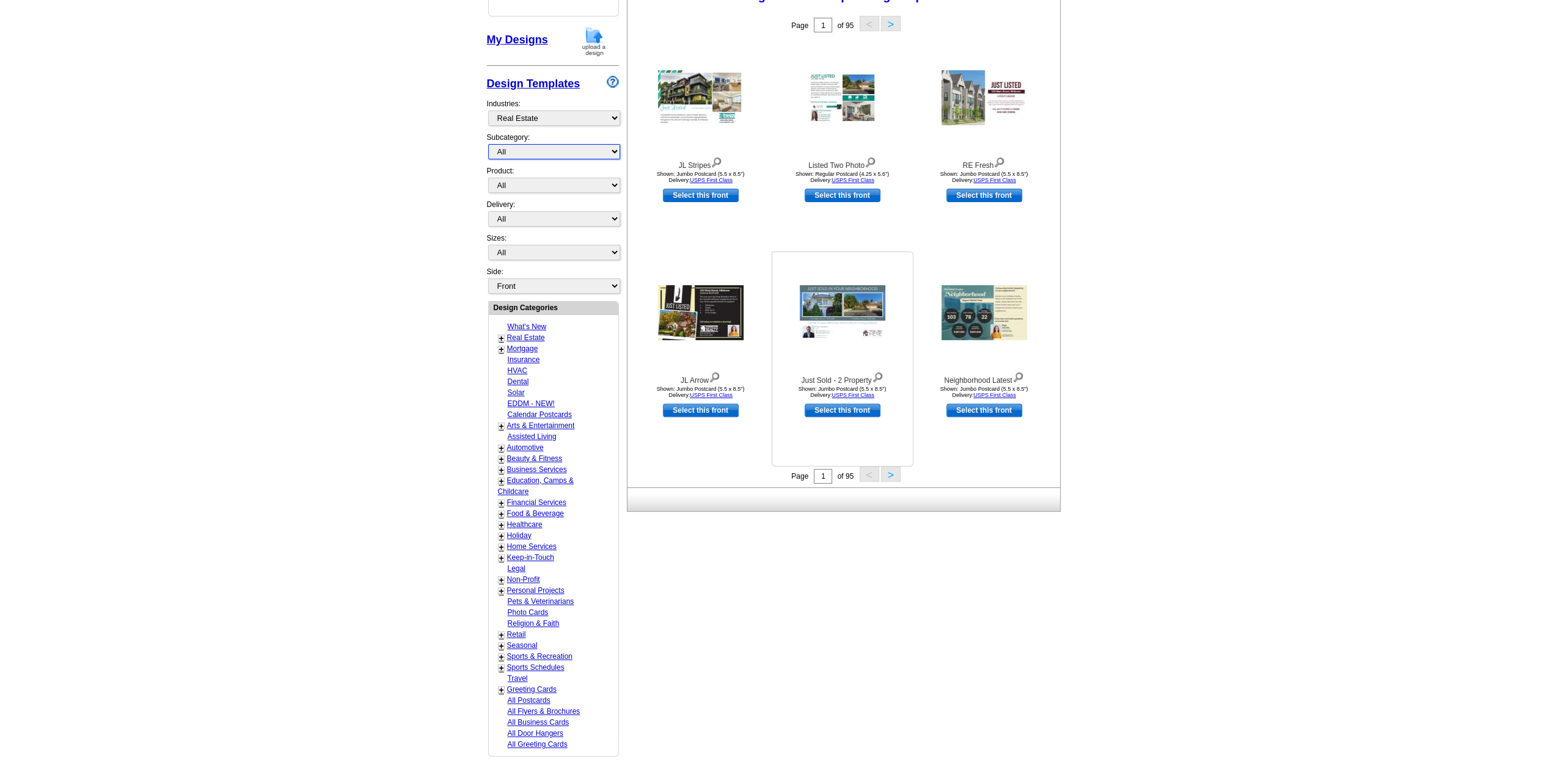
scroll to position [203, 0]
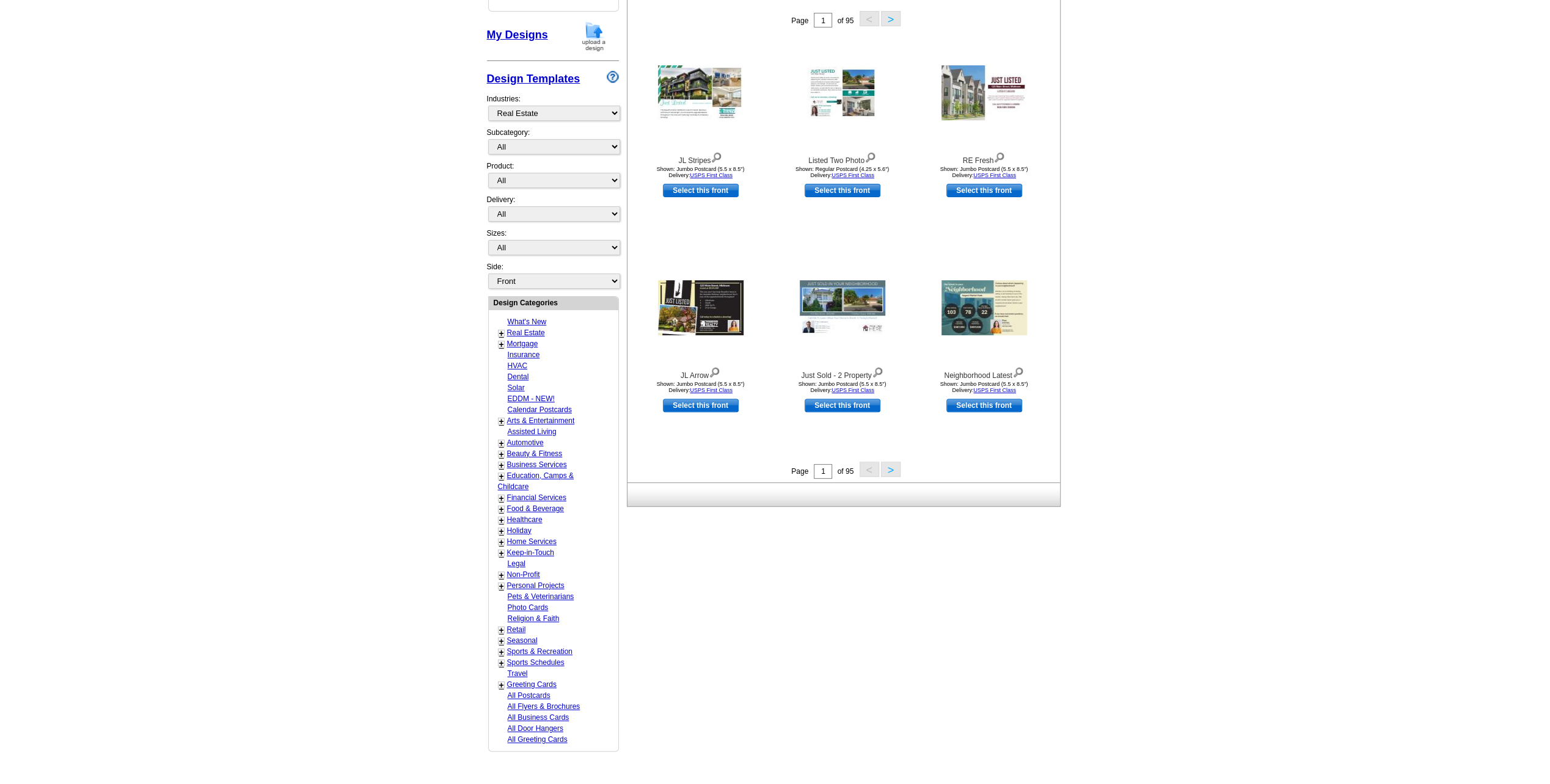
click at [891, 466] on button ">" at bounding box center [891, 470] width 19 height 16
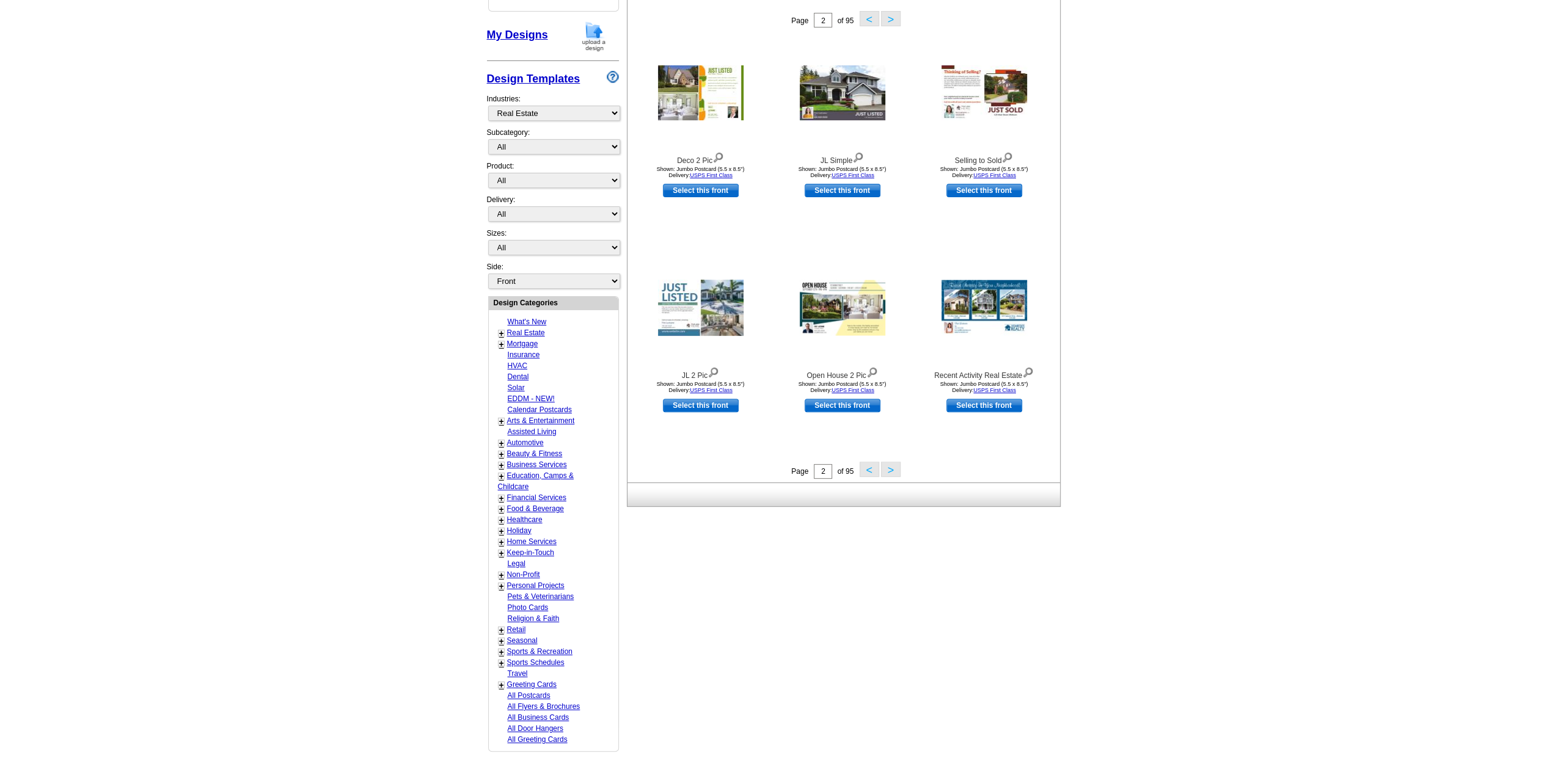
click at [891, 466] on button ">" at bounding box center [891, 470] width 19 height 16
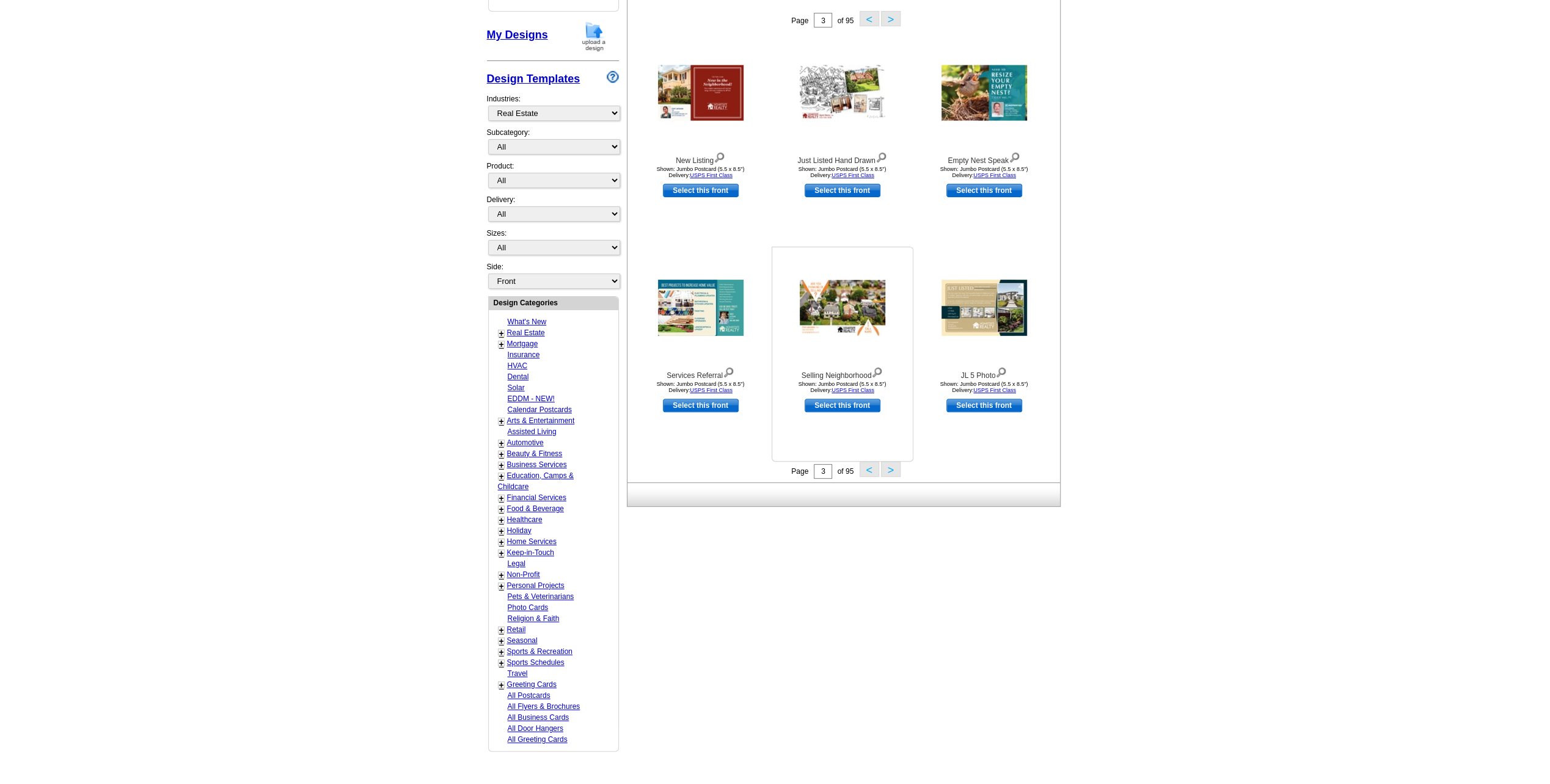
click at [845, 406] on link "Select this front" at bounding box center [842, 405] width 76 height 14
select select "2"
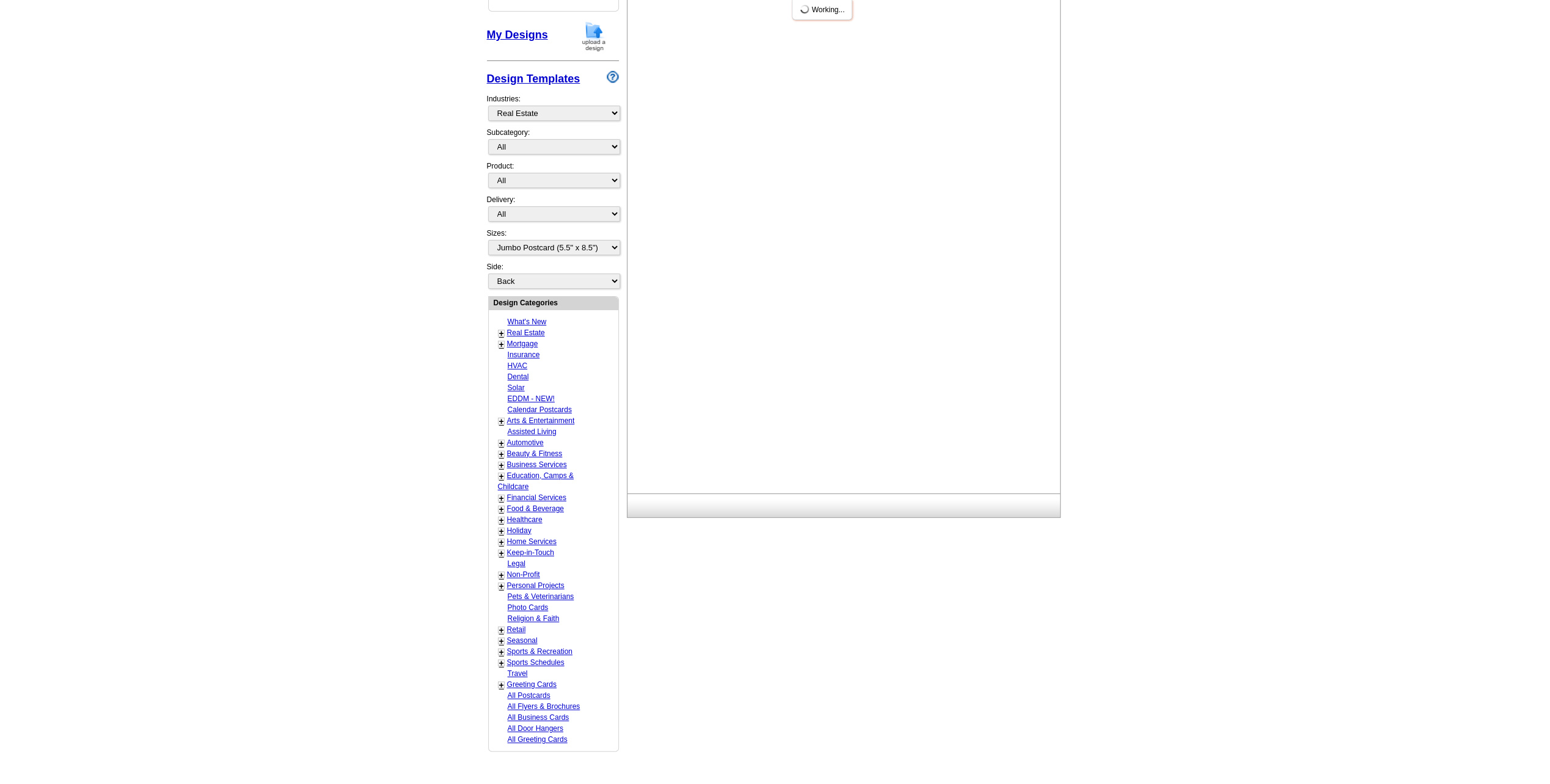
scroll to position [0, 0]
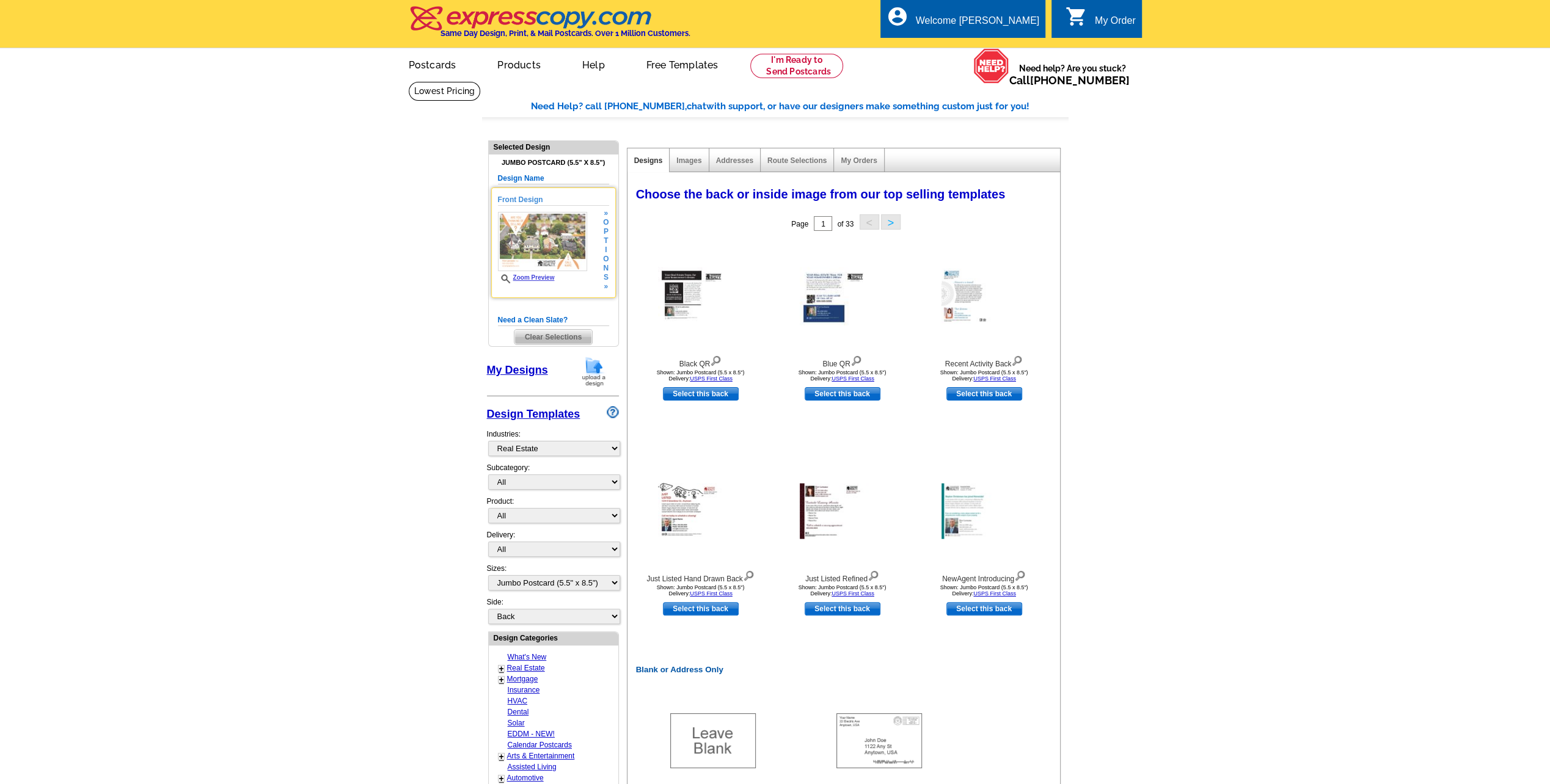
click at [556, 242] on img at bounding box center [542, 242] width 89 height 60
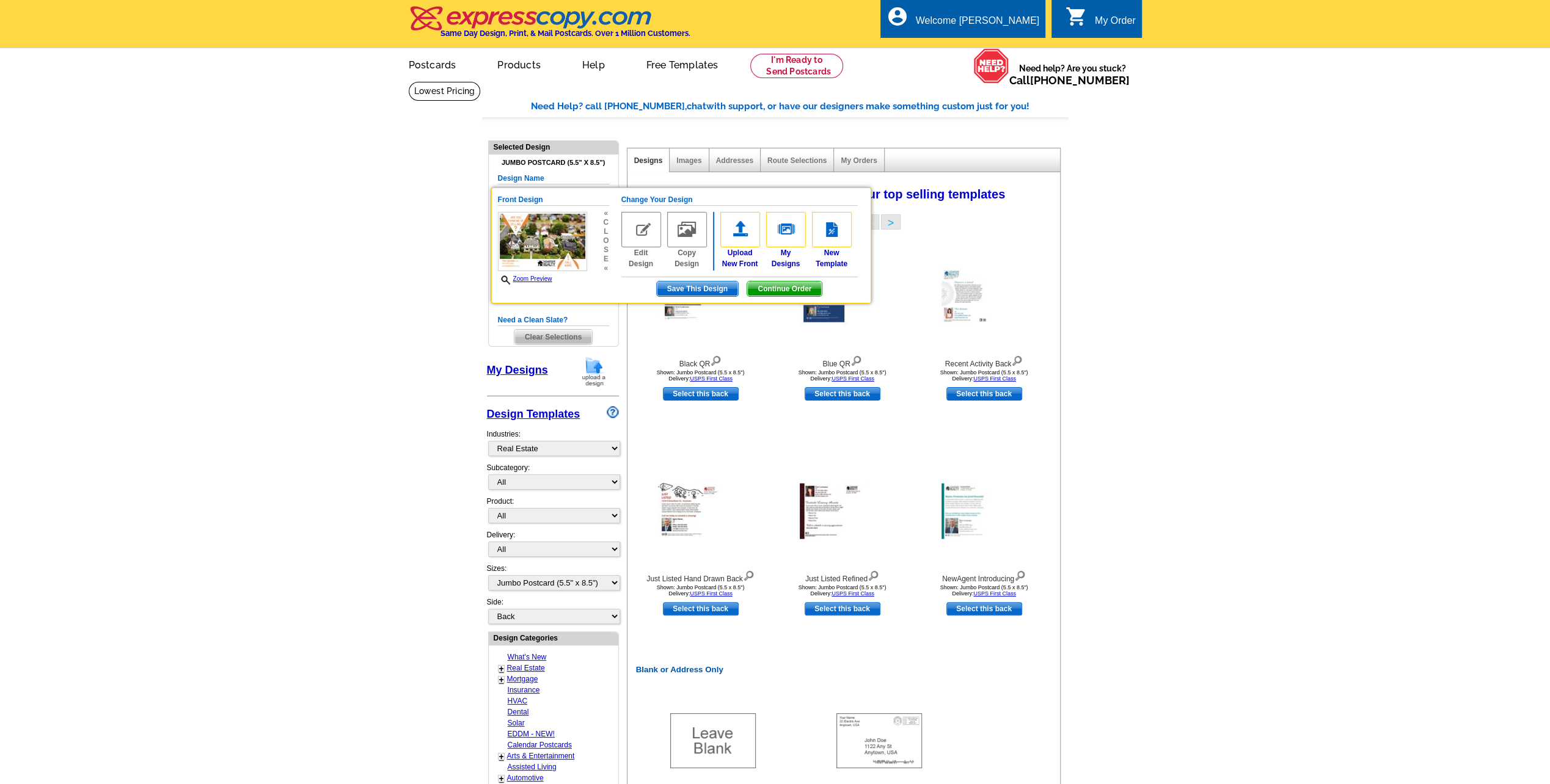
click at [421, 271] on main "Need Help? call 800-260-5887, chat with support, or have our designers make som…" at bounding box center [775, 602] width 1550 height 1040
click at [442, 252] on main "Need Help? call 800-260-5887, chat with support, or have our designers make som…" at bounding box center [775, 602] width 1550 height 1040
click at [673, 286] on span "Save This Design" at bounding box center [698, 289] width 82 height 15
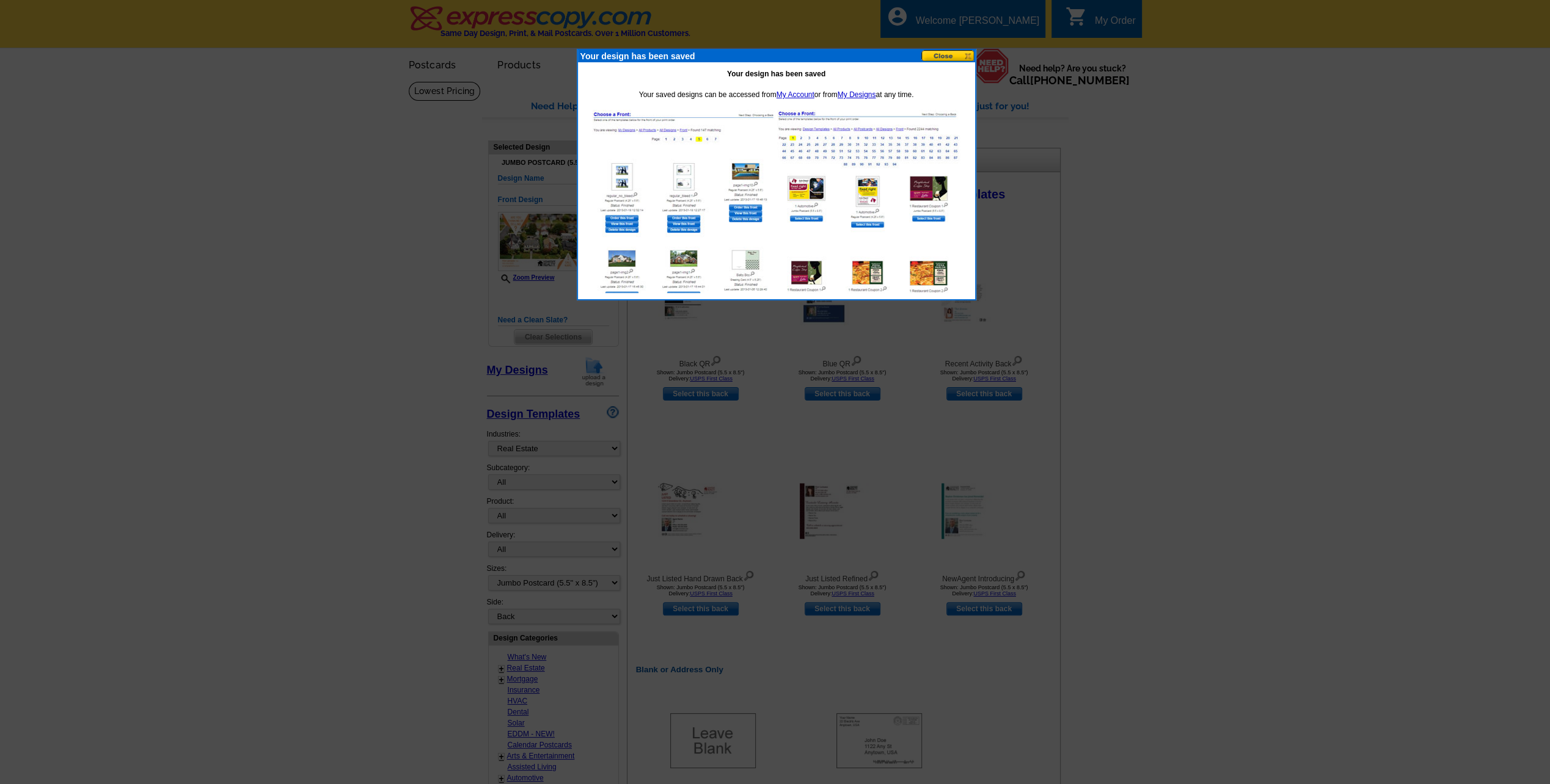
click at [948, 59] on button at bounding box center [947, 56] width 54 height 12
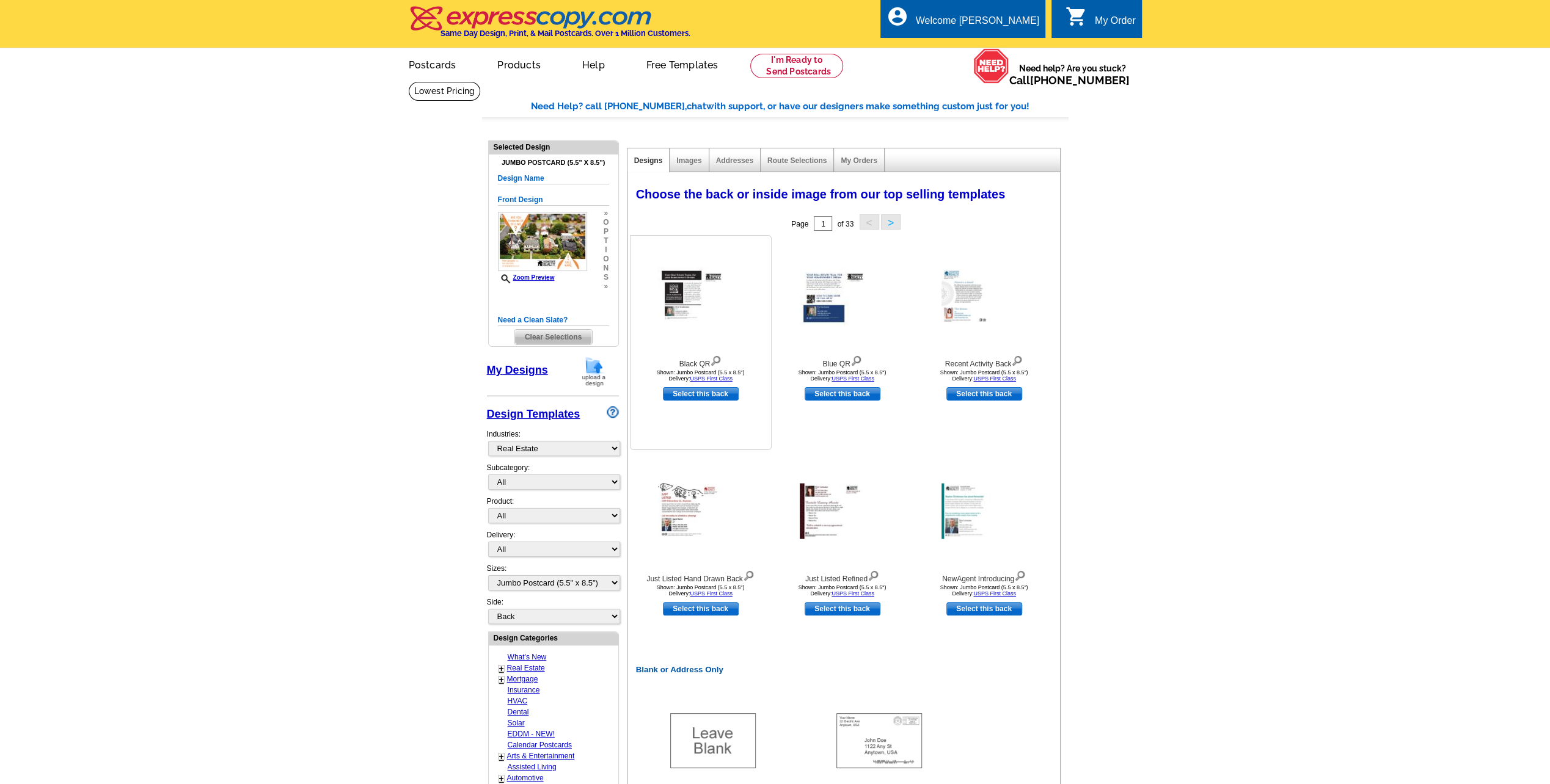
click at [695, 396] on link "Select this back" at bounding box center [700, 393] width 76 height 14
select select "front"
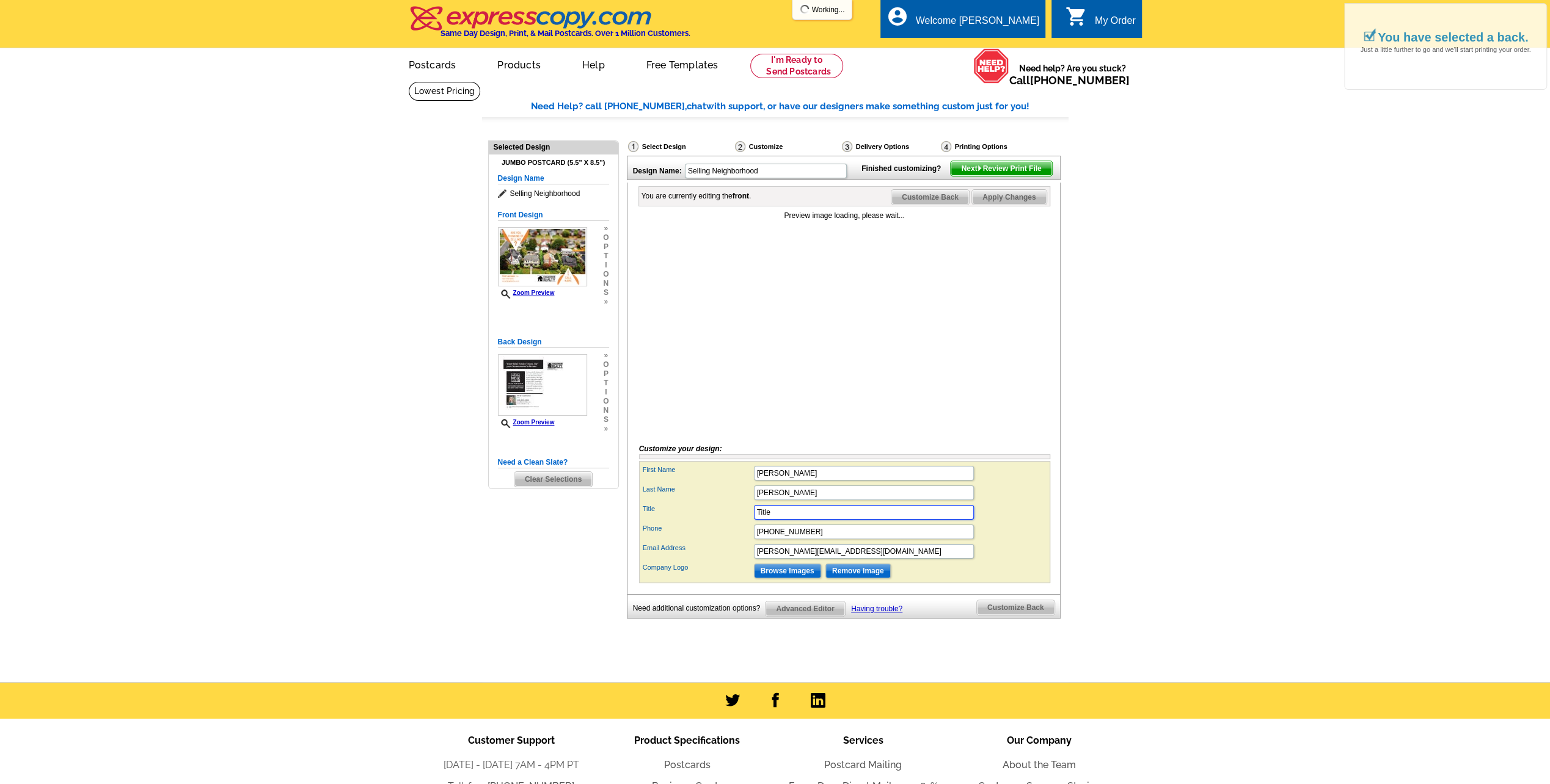
drag, startPoint x: 779, startPoint y: 527, endPoint x: 695, endPoint y: 530, distance: 84.1
click at [695, 522] on div "Title Title" at bounding box center [845, 512] width 406 height 19
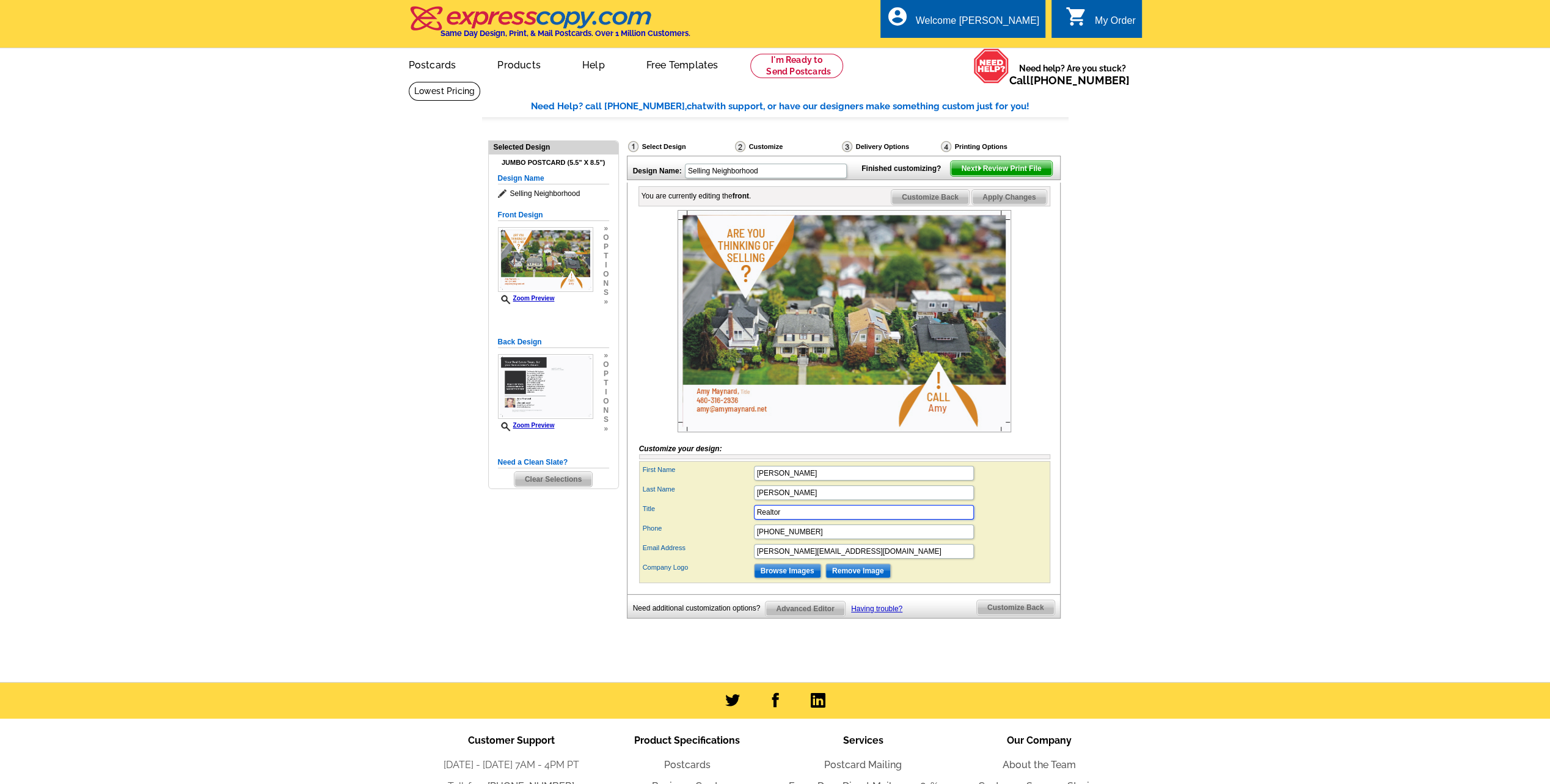
type input "Realtor"
drag, startPoint x: 834, startPoint y: 300, endPoint x: 1129, endPoint y: 301, distance: 295.0
click at [1129, 301] on main "Need Help? call [PHONE_NUMBER], chat with support, or have our designers make s…" at bounding box center [775, 382] width 1550 height 601
click at [931, 204] on span "Customize Back" at bounding box center [930, 197] width 78 height 15
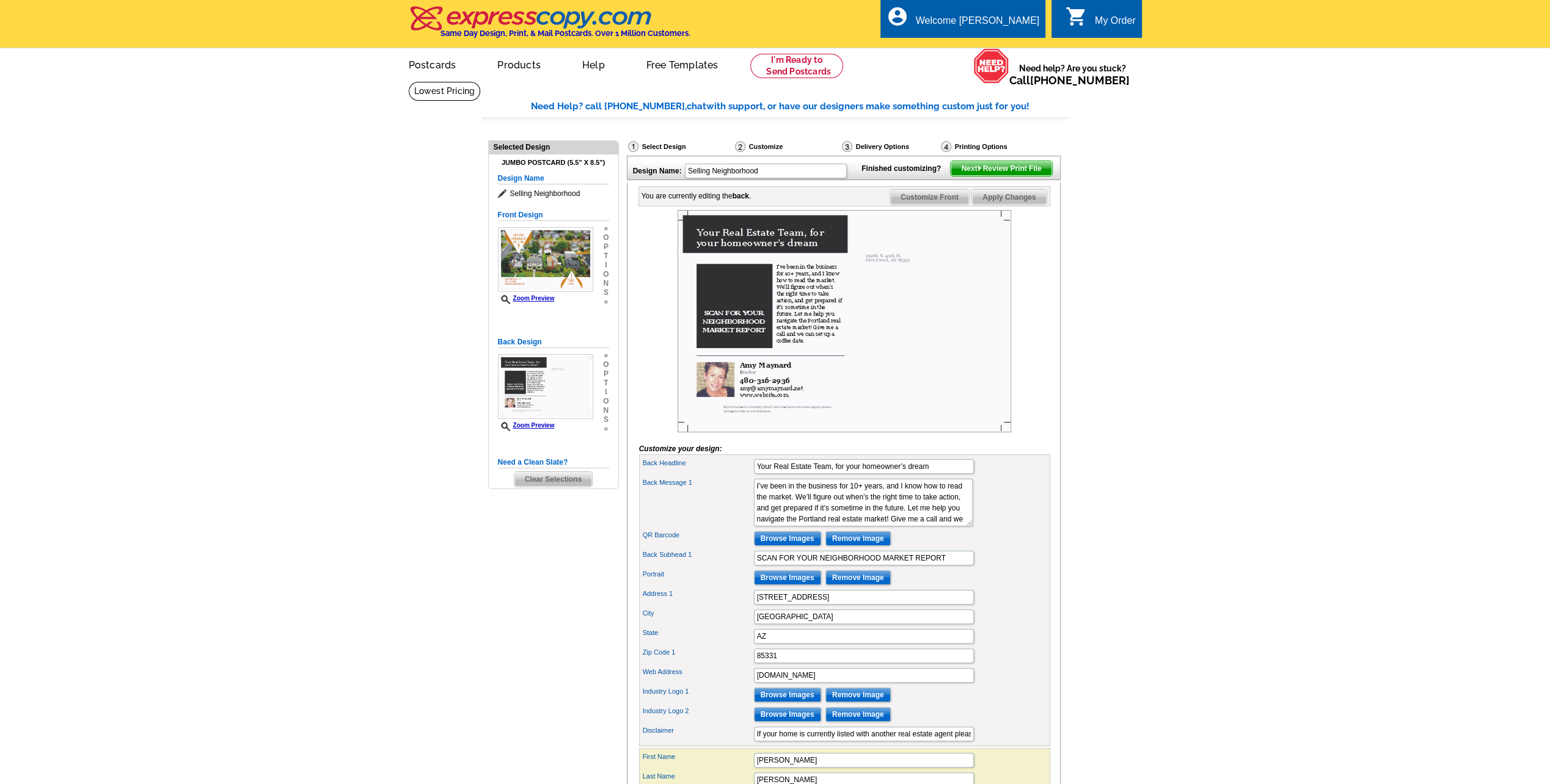
click at [827, 304] on img at bounding box center [844, 321] width 333 height 223
click at [859, 505] on textarea "I’ve been in the business for 10+ years, and I know how to read the market. We’…" at bounding box center [863, 503] width 219 height 48
click at [848, 524] on textarea "I’ve been in the business for 10+ years, and I know how to read the market. We’…" at bounding box center [863, 503] width 219 height 48
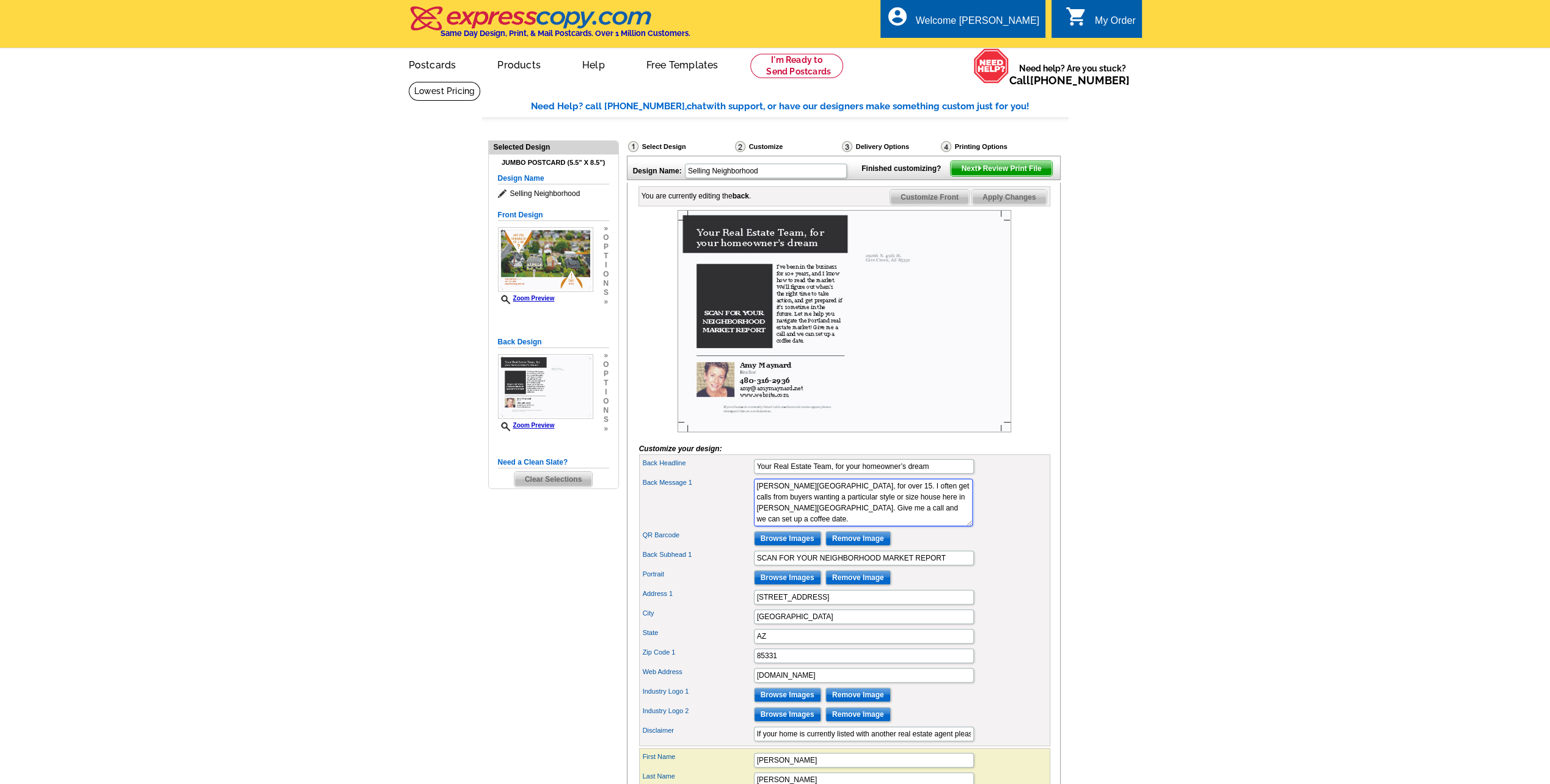
click at [841, 527] on textarea "I’ve been in the business for 10+ years, and I know how to read the market. We’…" at bounding box center [863, 503] width 219 height 48
click at [894, 527] on textarea "I’ve been in the business for 10+ years, and I know how to read the market. We’…" at bounding box center [863, 503] width 219 height 48
click at [866, 527] on textarea "I’ve been in the business for 10+ years, and I know how to read the market. We’…" at bounding box center [863, 503] width 219 height 48
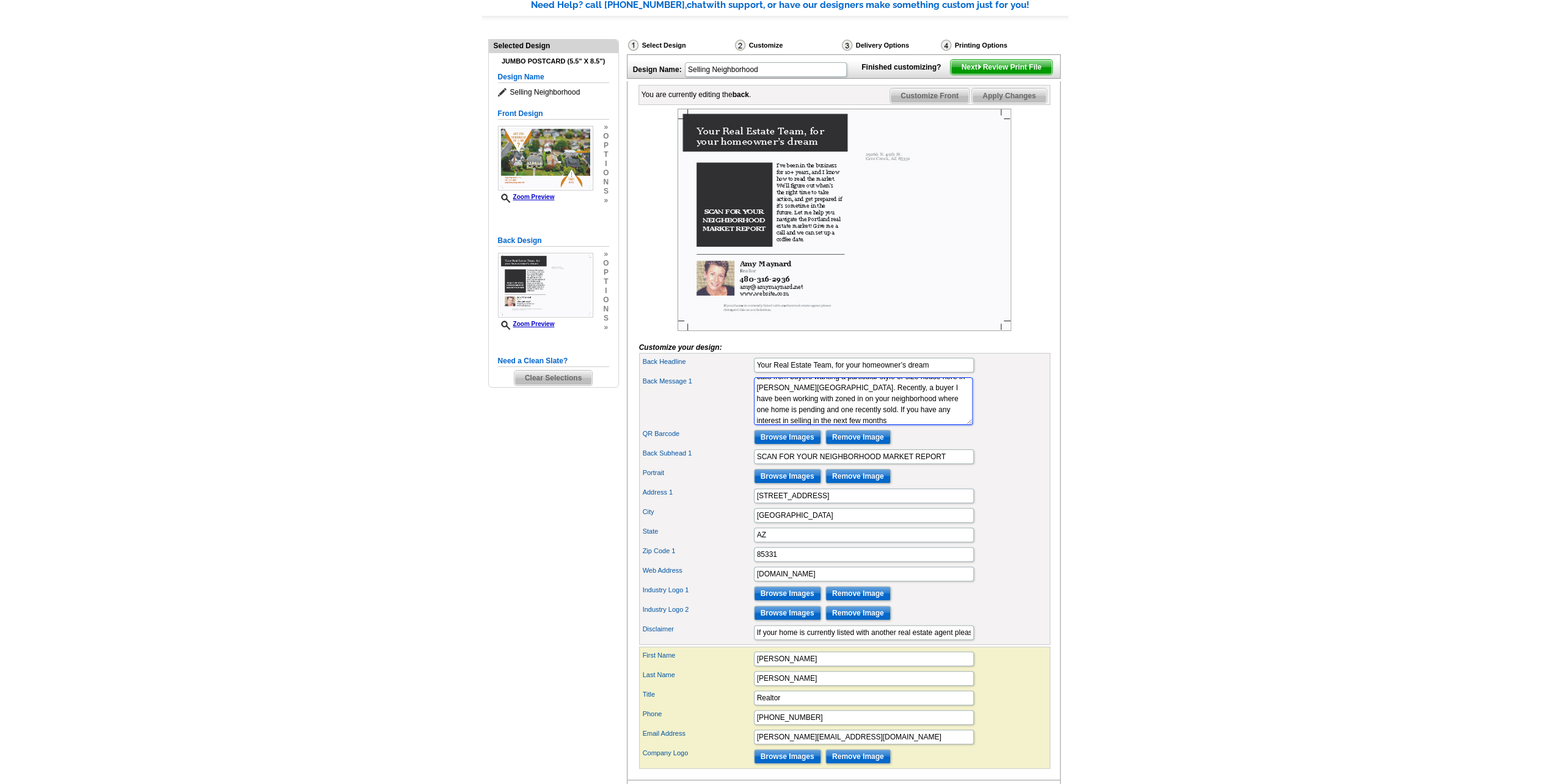
scroll to position [41, 0]
type textarea "I’ve been in the business for 25+ years, and I have lived here, in Tatum Ranch,…"
drag, startPoint x: 951, startPoint y: 470, endPoint x: 484, endPoint y: 465, distance: 467.0
click at [596, 472] on div "Need Help? call 800-260-5887, chat with support, or have our designers make som…" at bounding box center [775, 427] width 586 height 858
type input "BUYER NEED!"
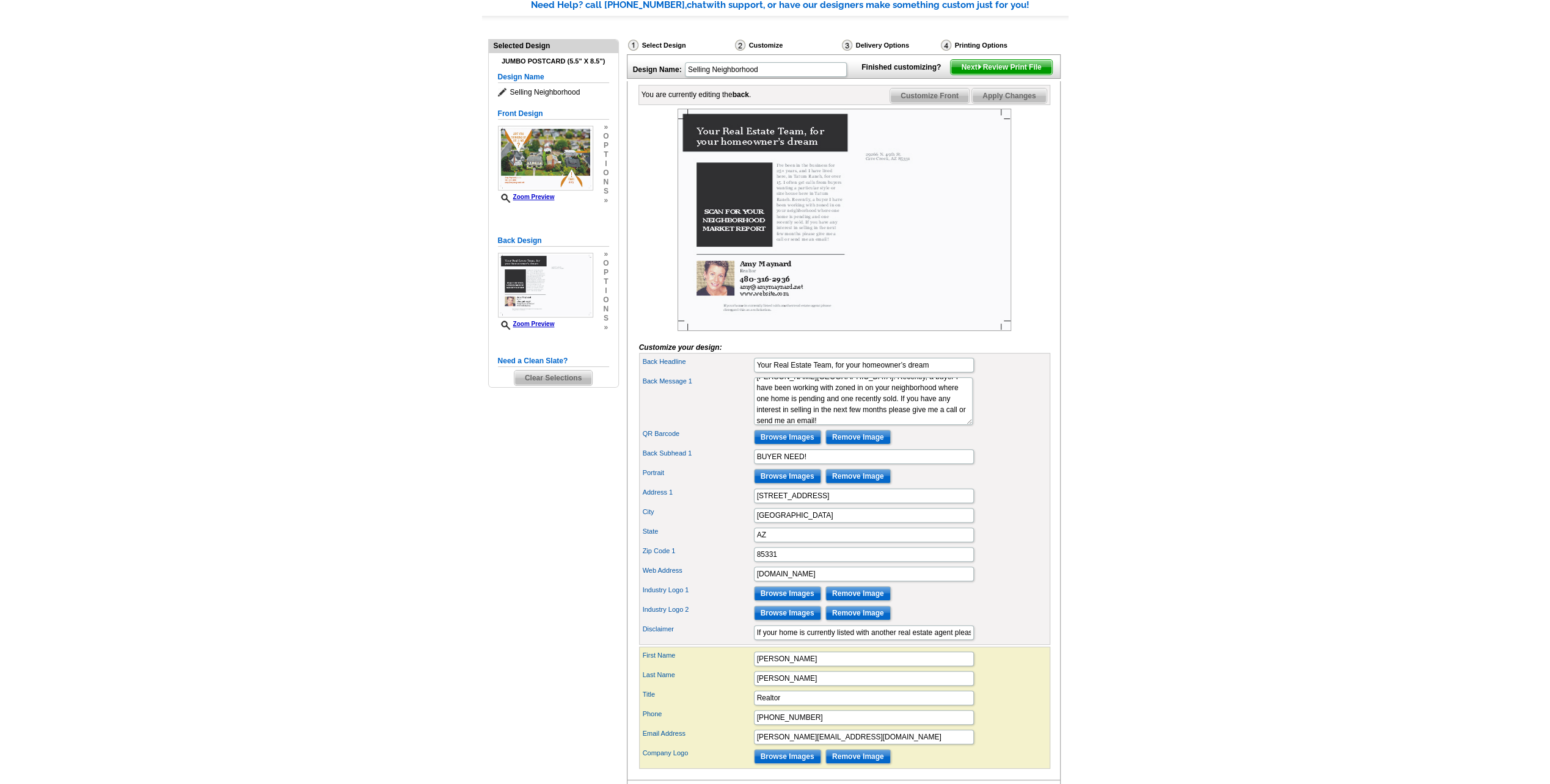
click at [343, 429] on main "Need Help? call 800-260-5887, chat with support, or have our designers make som…" at bounding box center [775, 424] width 1550 height 887
drag, startPoint x: 821, startPoint y: 589, endPoint x: 343, endPoint y: 528, distance: 481.9
click at [434, 536] on main "Need Help? call 800-260-5887, chat with support, or have our designers make som…" at bounding box center [775, 424] width 1550 height 887
type input "A"
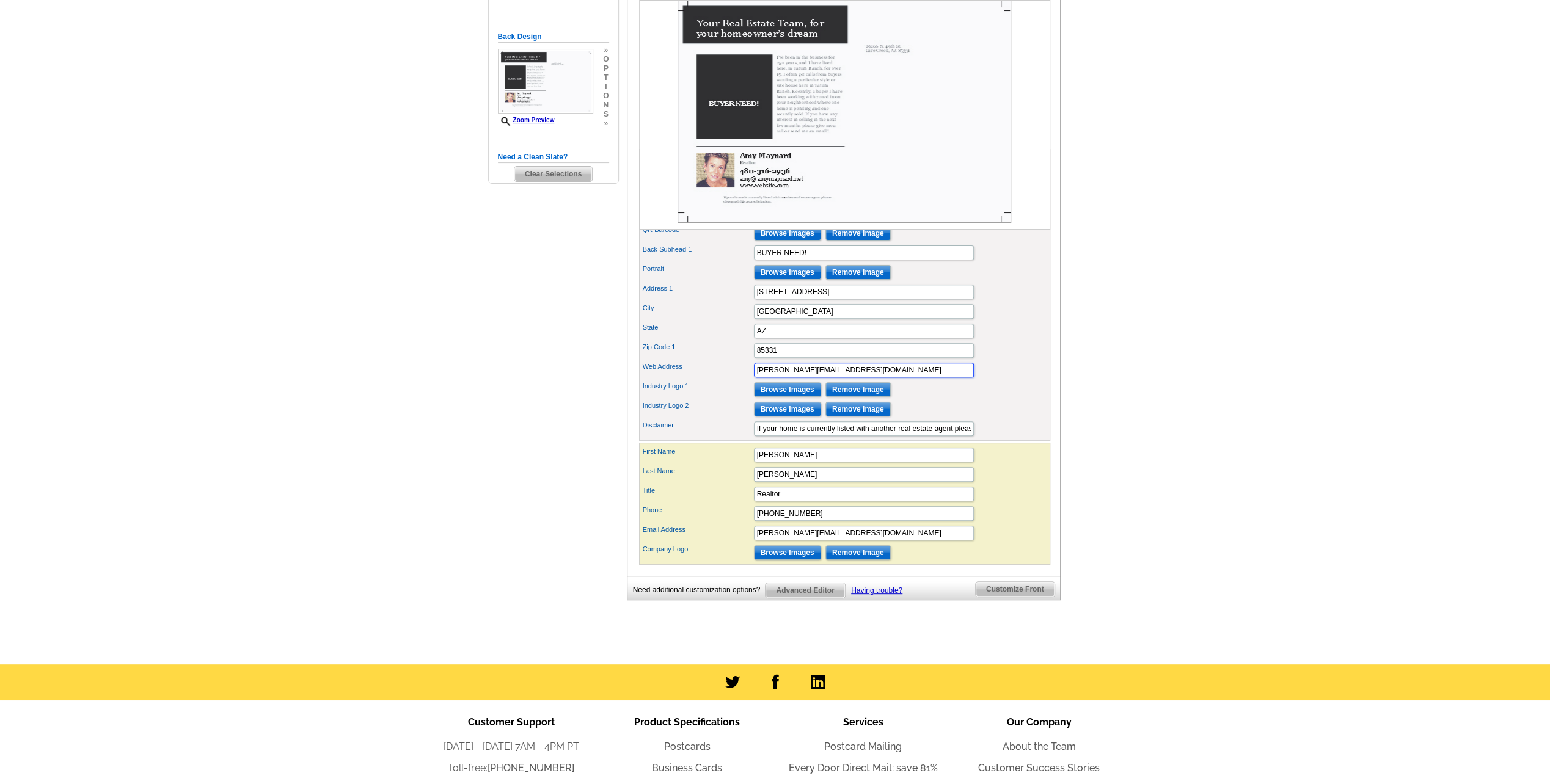
scroll to position [0, 0]
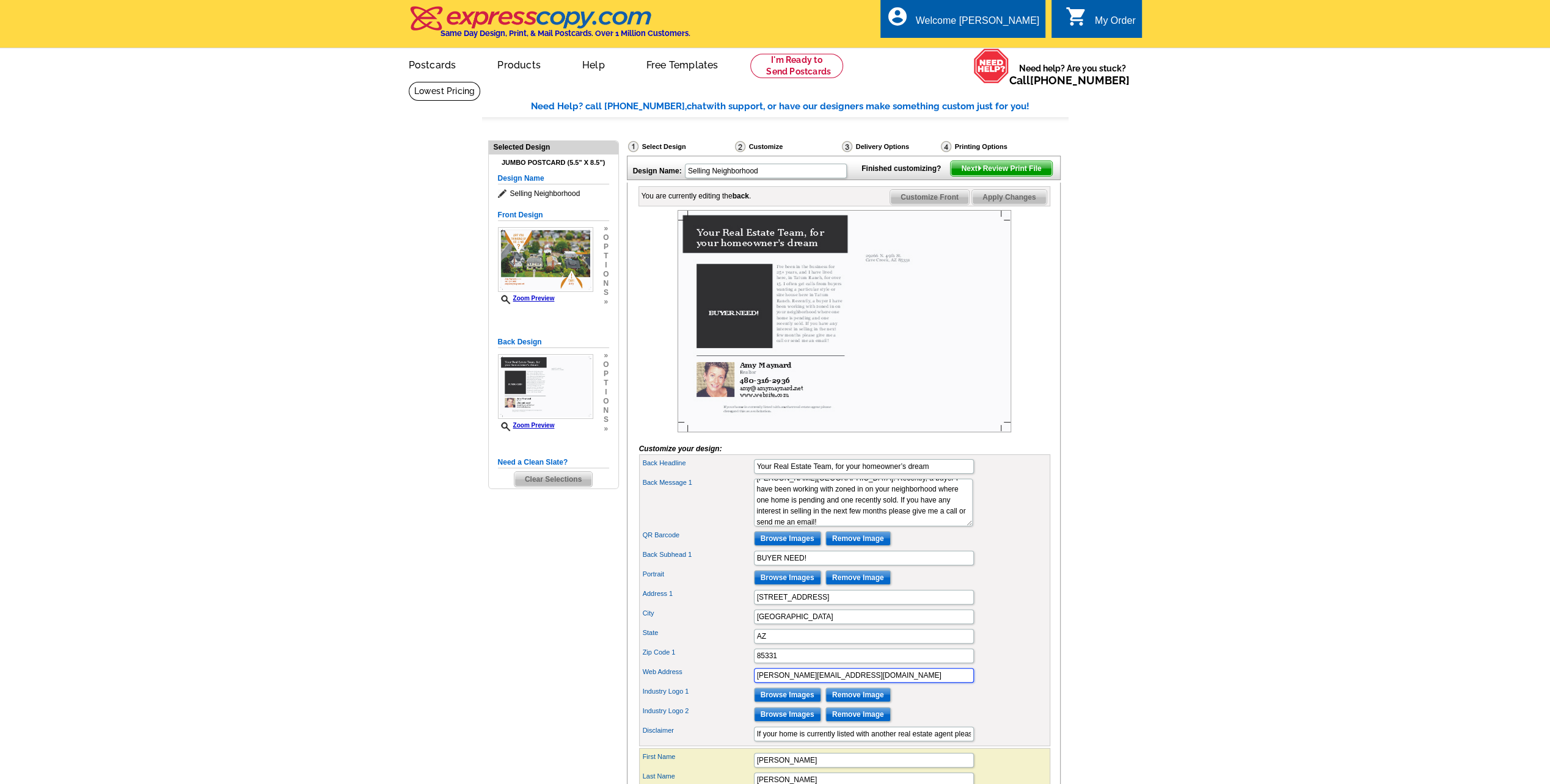
type input "amy@amymaynard.net"
drag, startPoint x: 933, startPoint y: 483, endPoint x: 520, endPoint y: 457, distance: 413.8
click at [702, 457] on form "Customize your design: Back Headline Your Real Estate Team, for your homeowner’…" at bounding box center [844, 540] width 411 height 660
type input "BUYER NEED!"
click at [816, 474] on input "BUYER NEED!" at bounding box center [864, 466] width 220 height 15
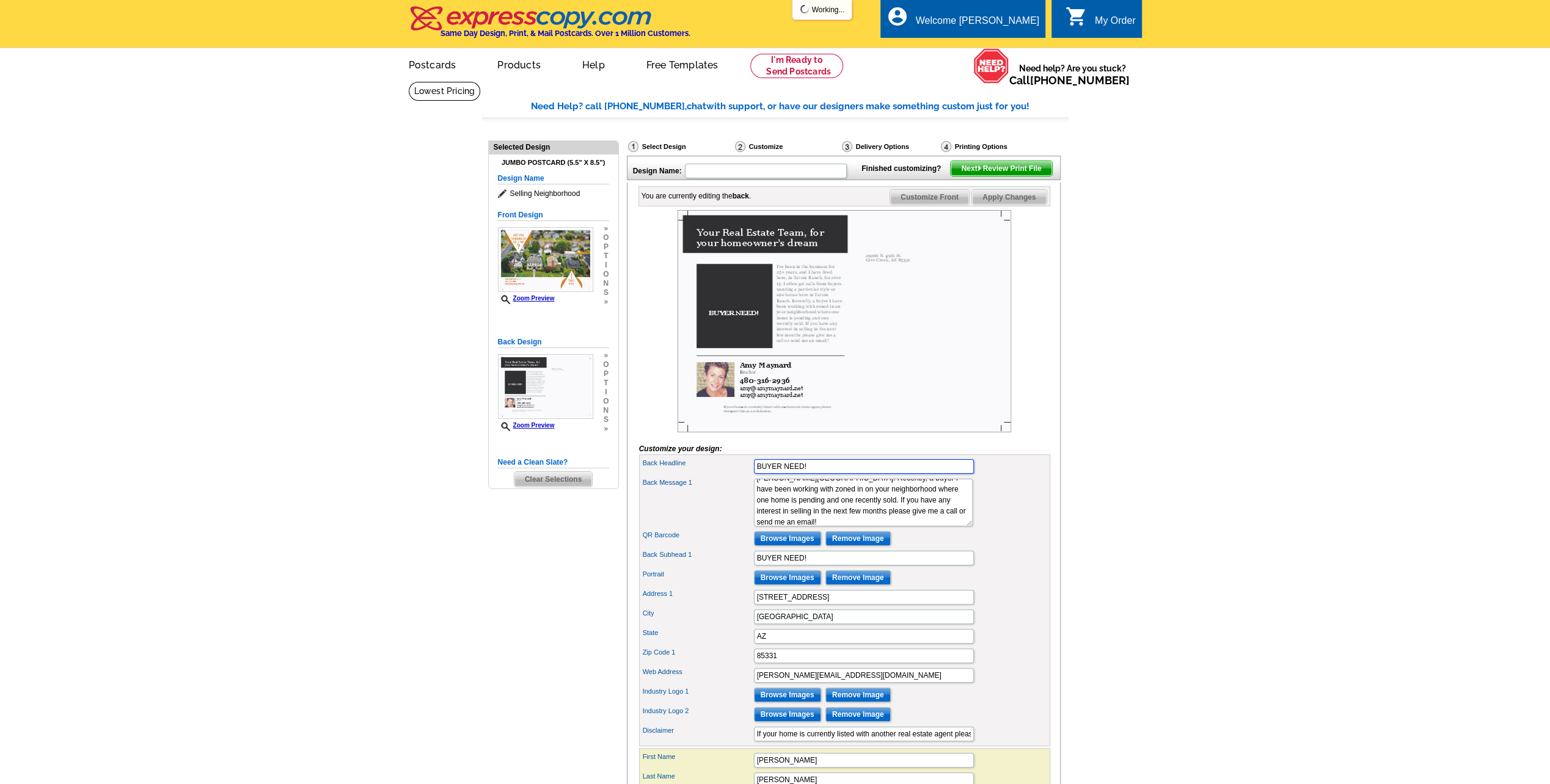
type input "EC Project 2025-09-25 15:42pm"
type input "BUYER NEED! Is your house what my buyer is looking for?"
click at [812, 565] on input "BUYER NEED!" at bounding box center [864, 558] width 220 height 15
drag, startPoint x: 812, startPoint y: 570, endPoint x: 717, endPoint y: 572, distance: 95.0
click at [735, 568] on div "Back Subhead 1 BUYER NEED!" at bounding box center [845, 558] width 406 height 19
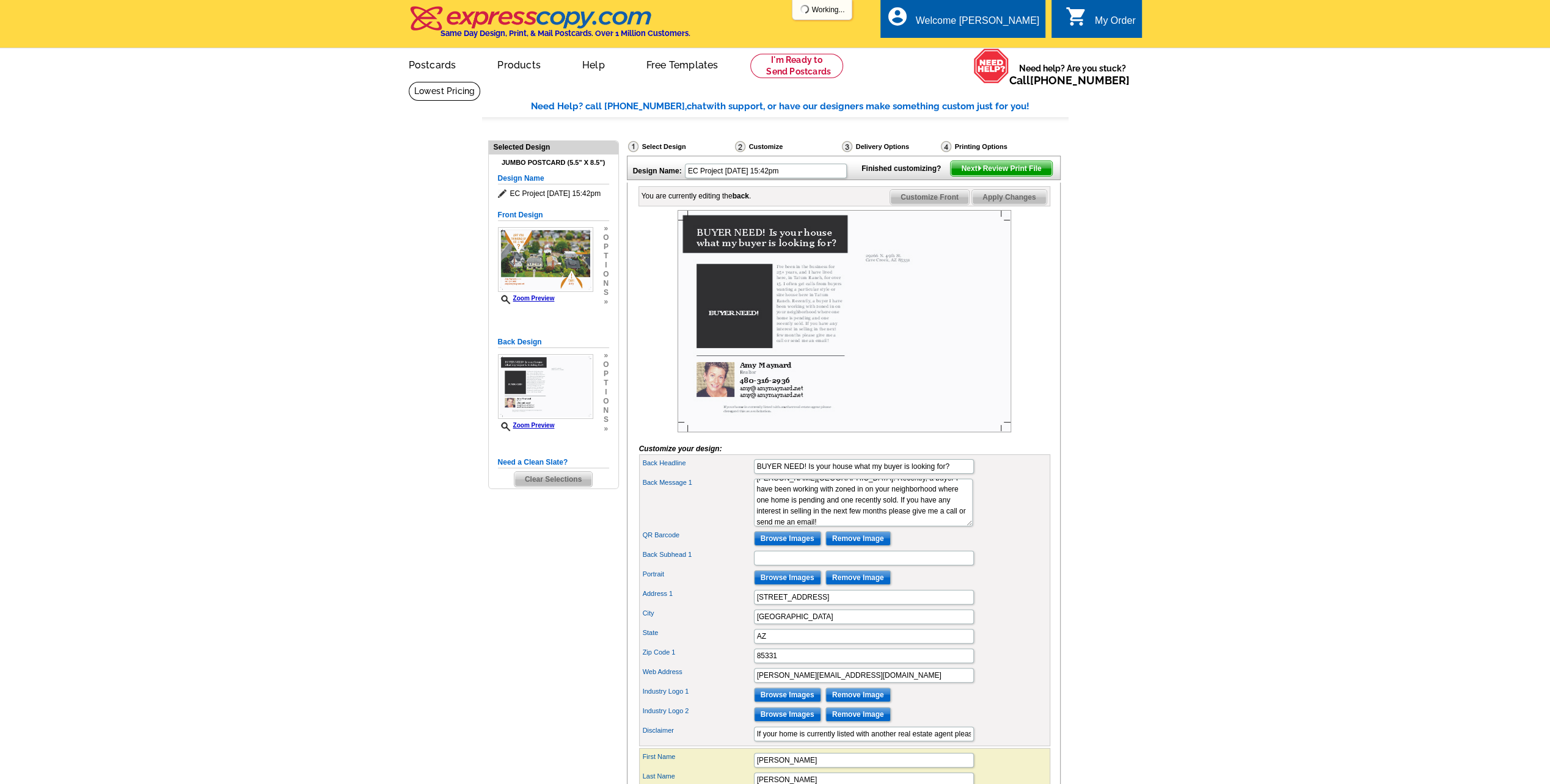
drag, startPoint x: 736, startPoint y: 310, endPoint x: 352, endPoint y: 345, distance: 385.6
click at [352, 345] on main "Need Help? call 800-260-5887, chat with support, or have our designers make som…" at bounding box center [775, 525] width 1550 height 887
click at [920, 204] on span "Customize Front" at bounding box center [929, 197] width 79 height 15
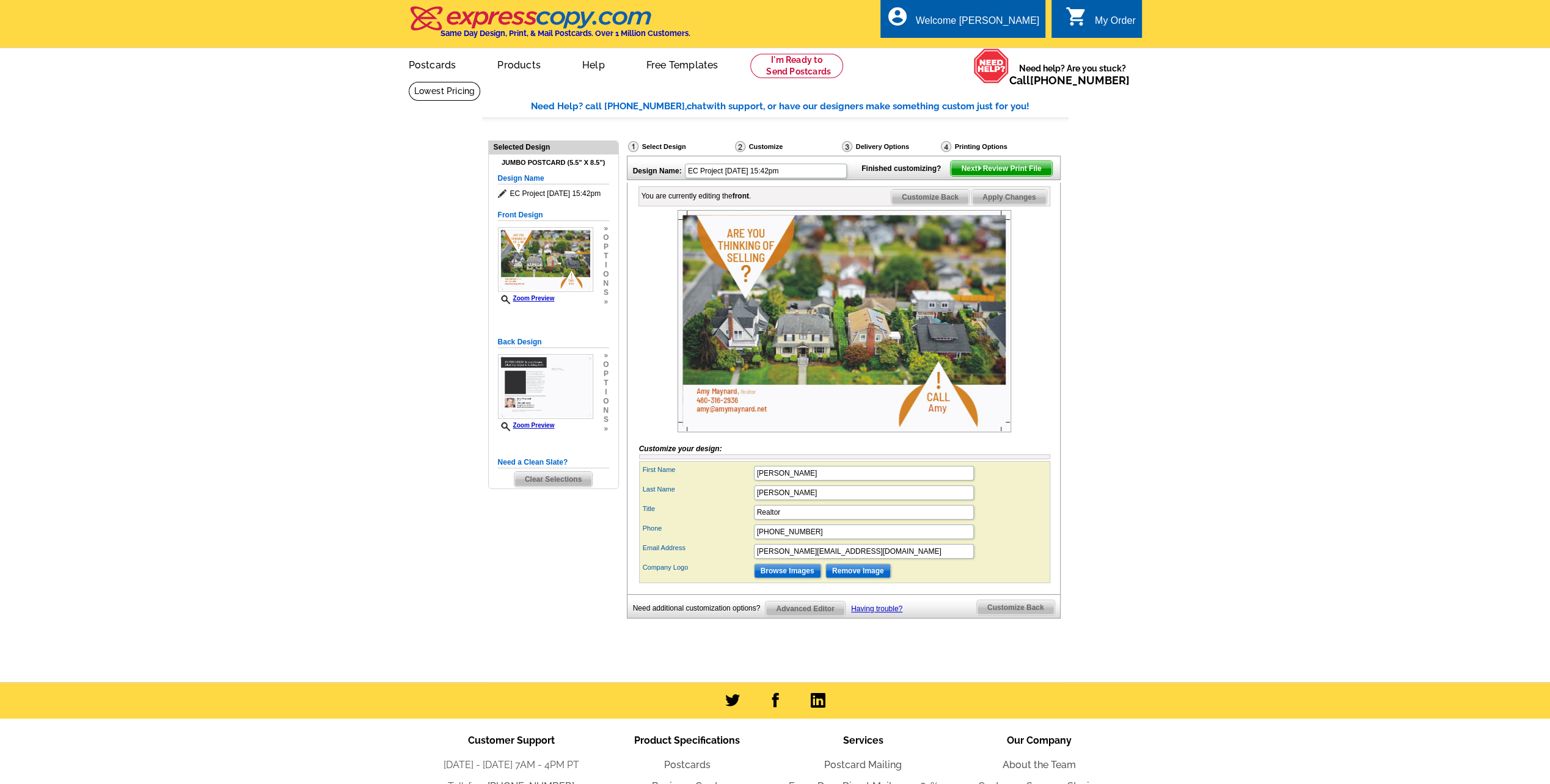
click at [1134, 515] on main "Need Help? call 800-260-5887, chat with support, or have our designers make som…" at bounding box center [775, 382] width 1550 height 601
click at [1199, 540] on main "Need Help? call 800-260-5887, chat with support, or have our designers make som…" at bounding box center [775, 382] width 1550 height 601
click at [1125, 27] on div "My Order" at bounding box center [1115, 24] width 41 height 17
click at [931, 204] on span "Customize Back" at bounding box center [930, 197] width 78 height 15
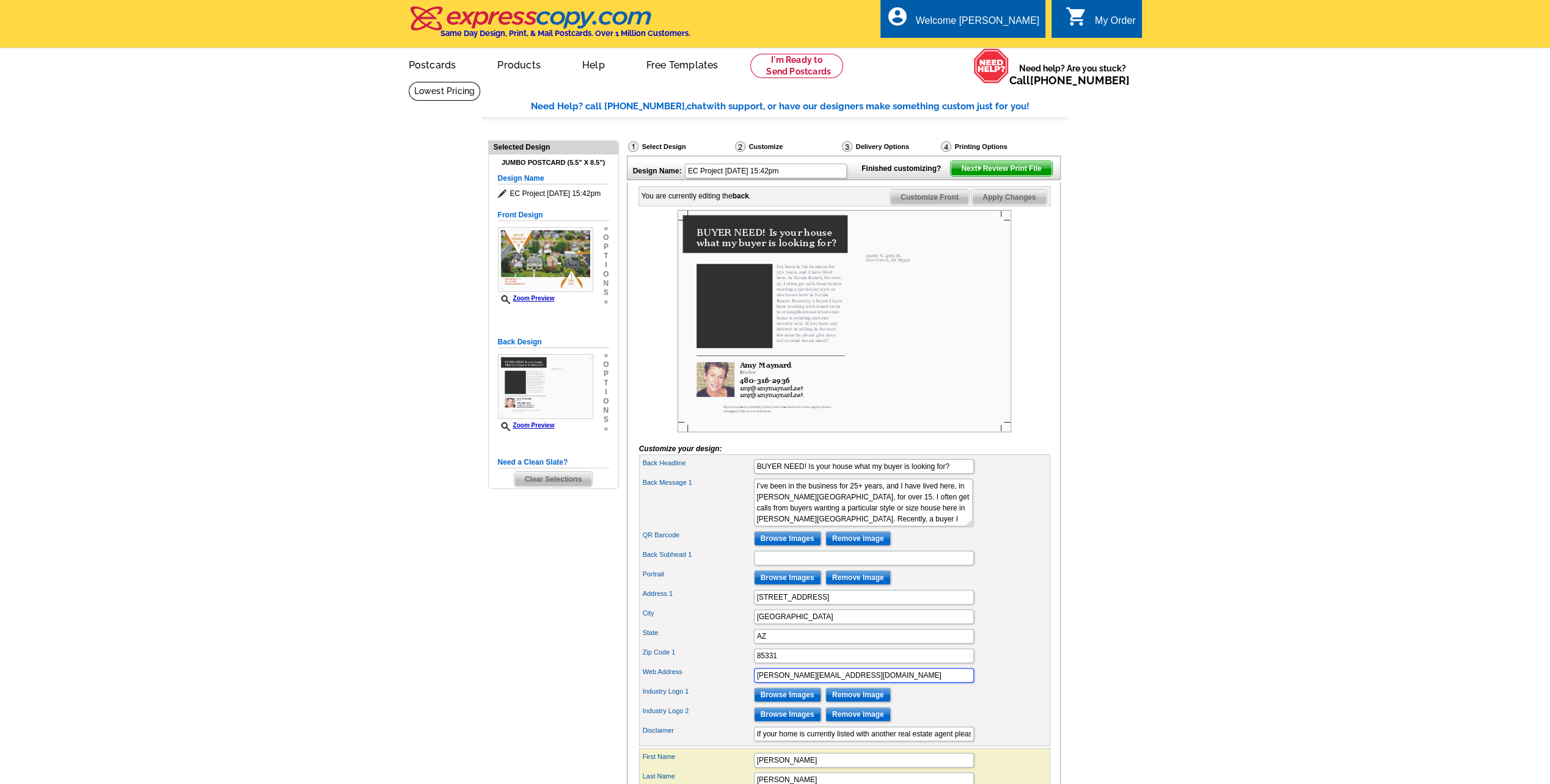
drag, startPoint x: 834, startPoint y: 684, endPoint x: 656, endPoint y: 657, distance: 180.0
click at [652, 665] on div "Back Headline BUYER NEED! Is your house what my buyer is looking for? Back Mess…" at bounding box center [844, 600] width 411 height 292
click at [907, 515] on textarea "I’ve been in the business for 10+ years, and I know how to read the market. We’…" at bounding box center [863, 503] width 219 height 48
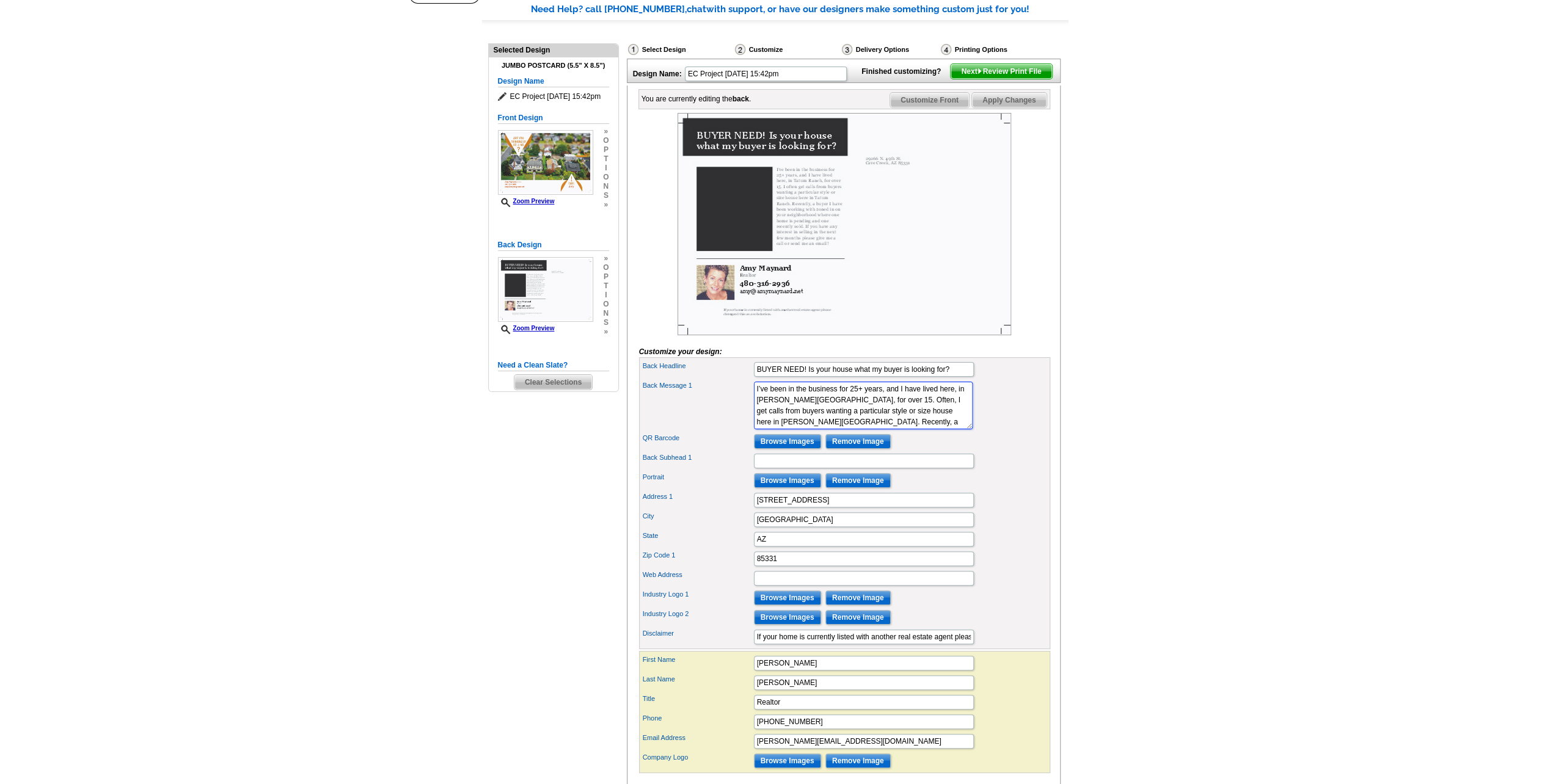
scroll to position [102, 0]
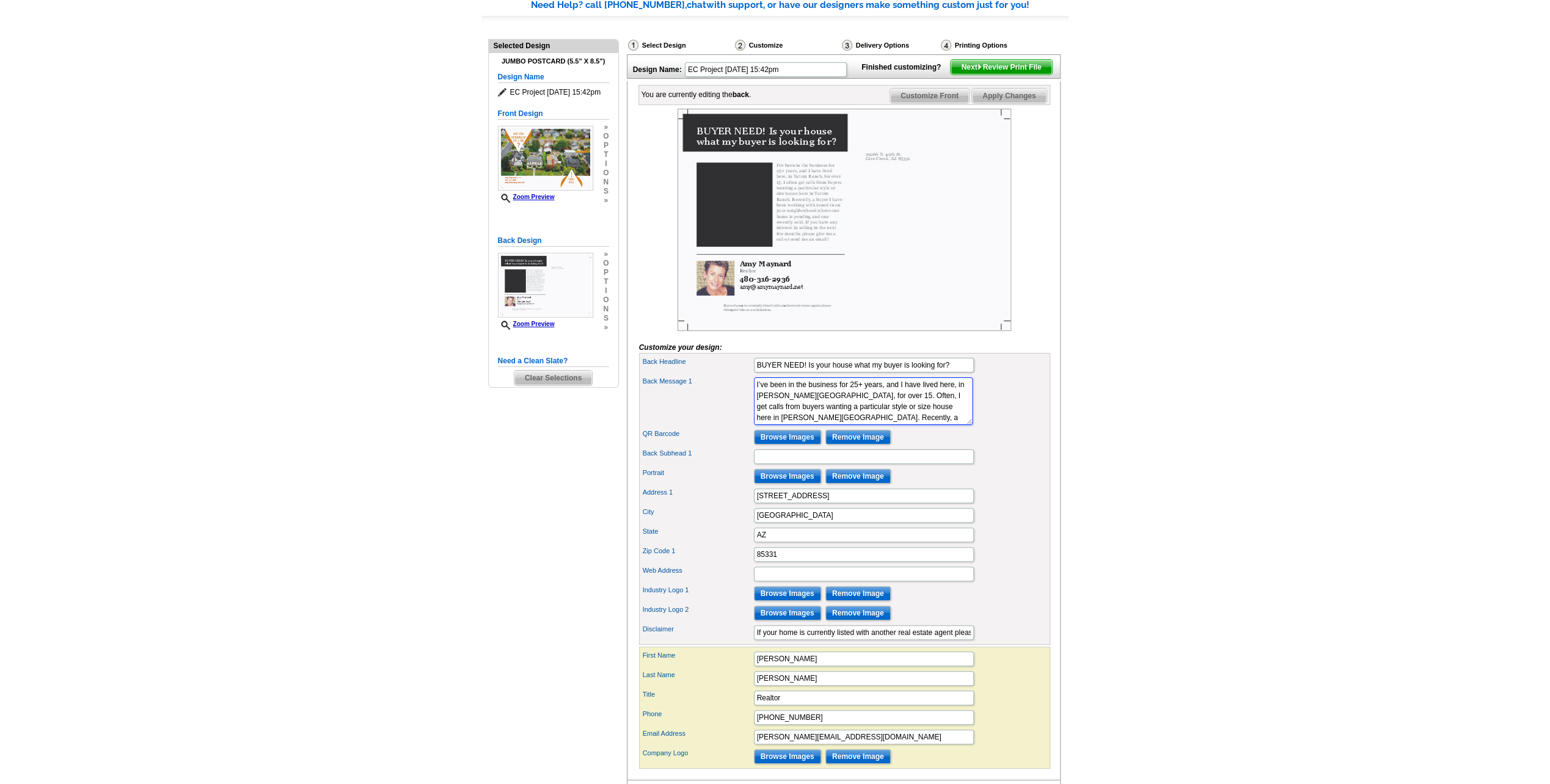
click at [919, 424] on textarea "I’ve been in the business for 10+ years, and I know how to read the market. We’…" at bounding box center [863, 401] width 219 height 48
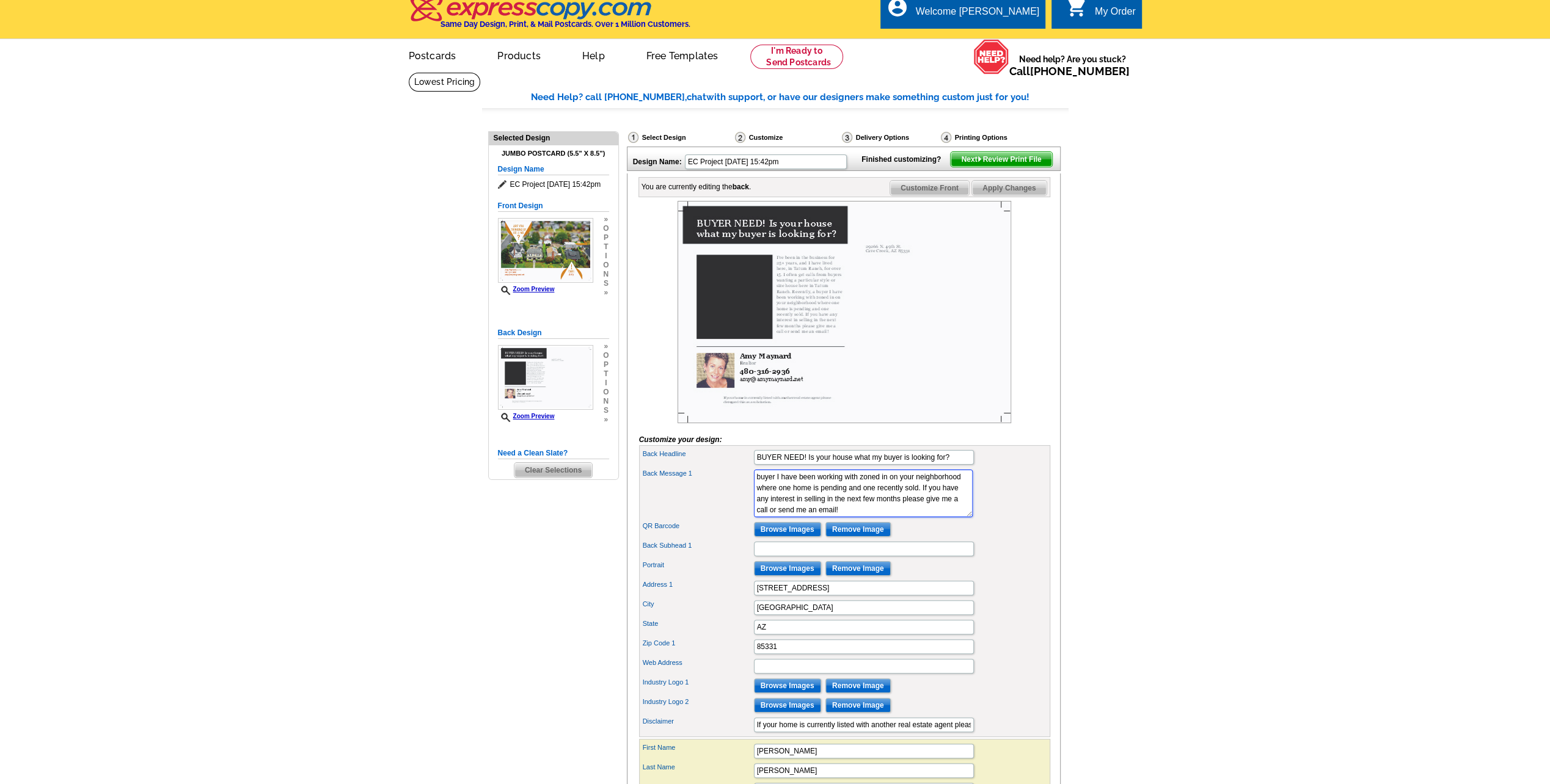
scroll to position [0, 0]
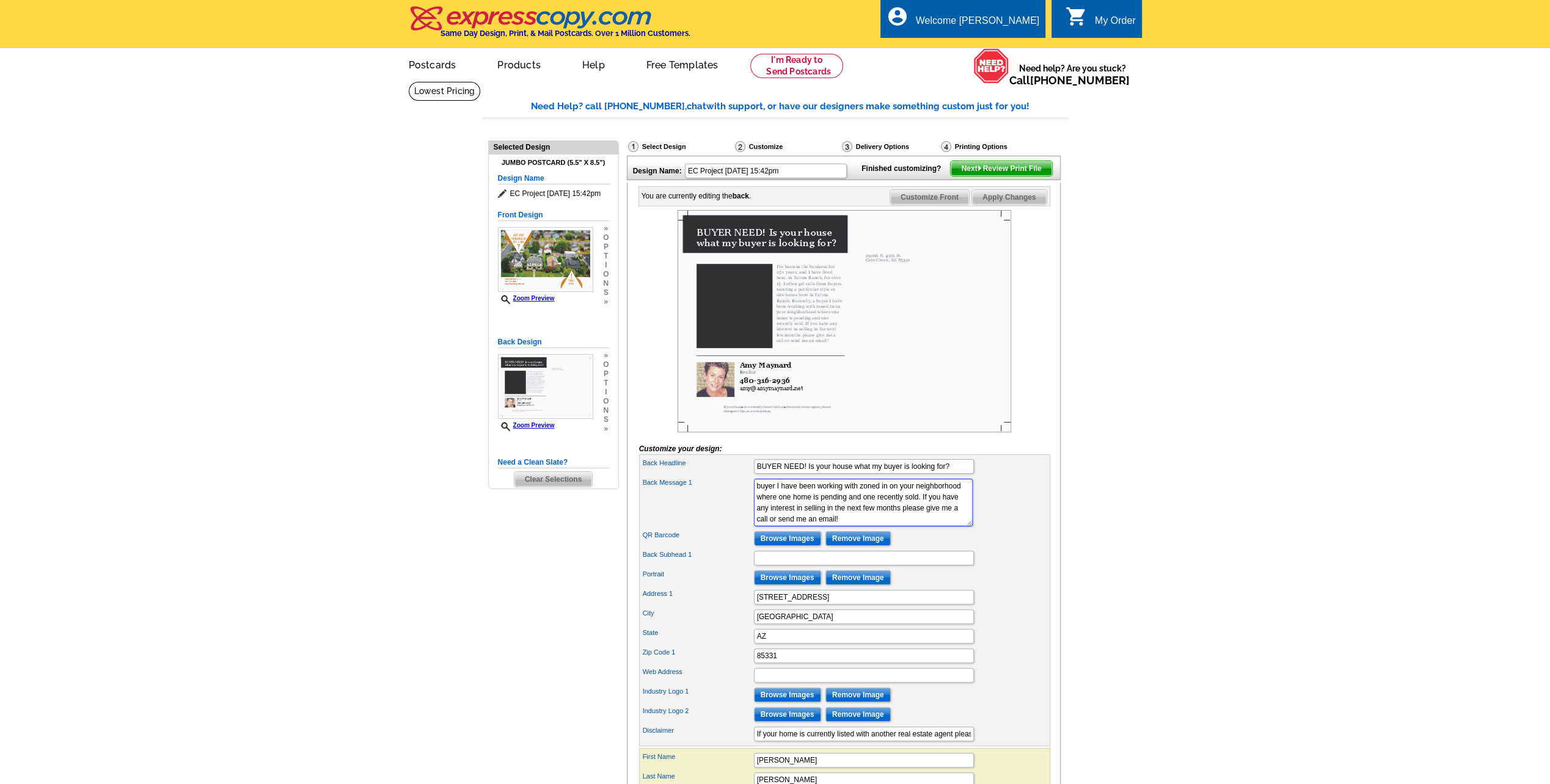
type textarea "I’ve been in the business for 25+ years, and I have lived here, in [PERSON_NAME…"
click at [792, 702] on input "Browse Images" at bounding box center [788, 695] width 67 height 15
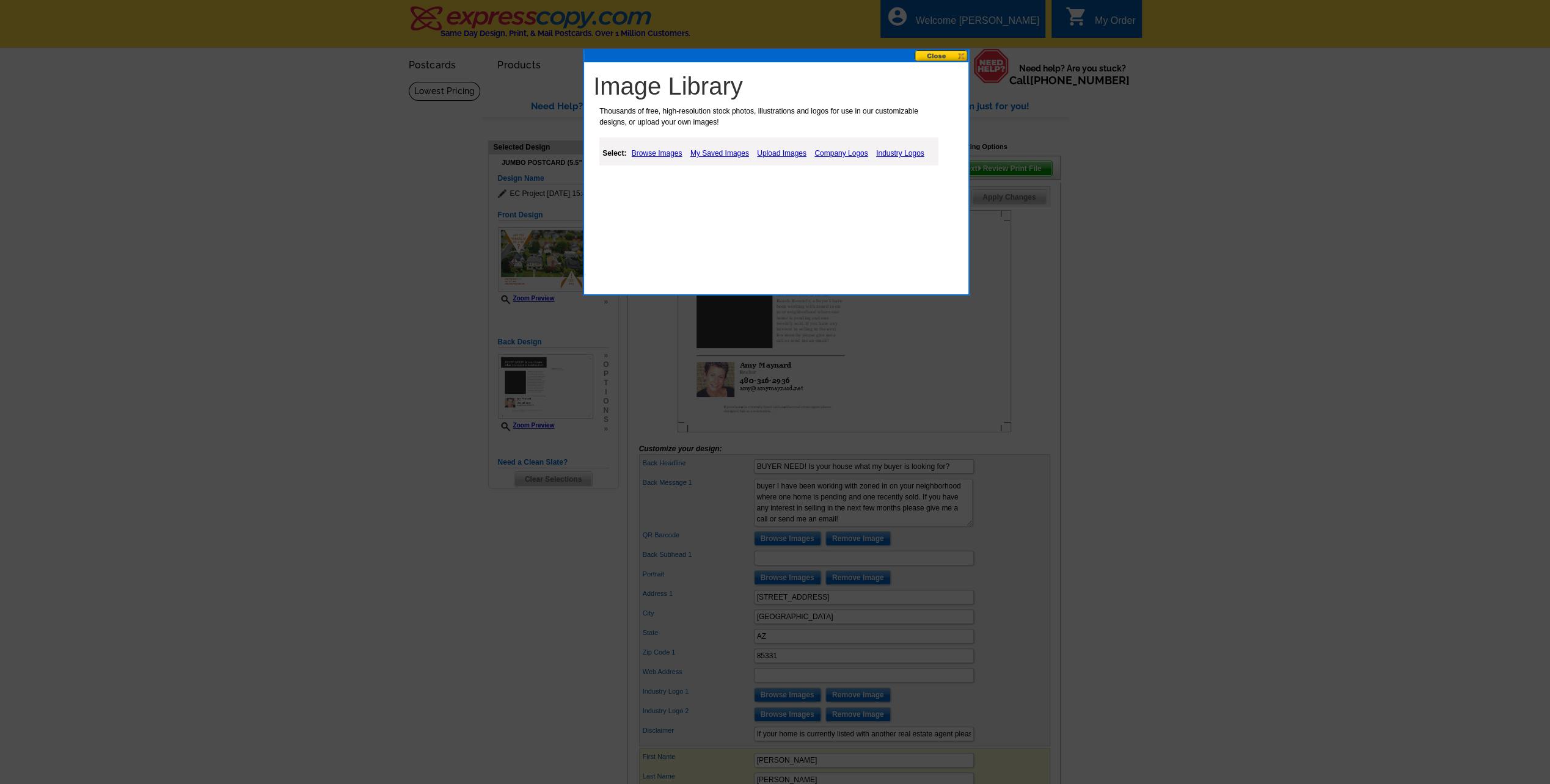
click at [652, 152] on link "Browse Images" at bounding box center [657, 153] width 57 height 15
click at [772, 156] on link "Upload Images" at bounding box center [783, 153] width 56 height 15
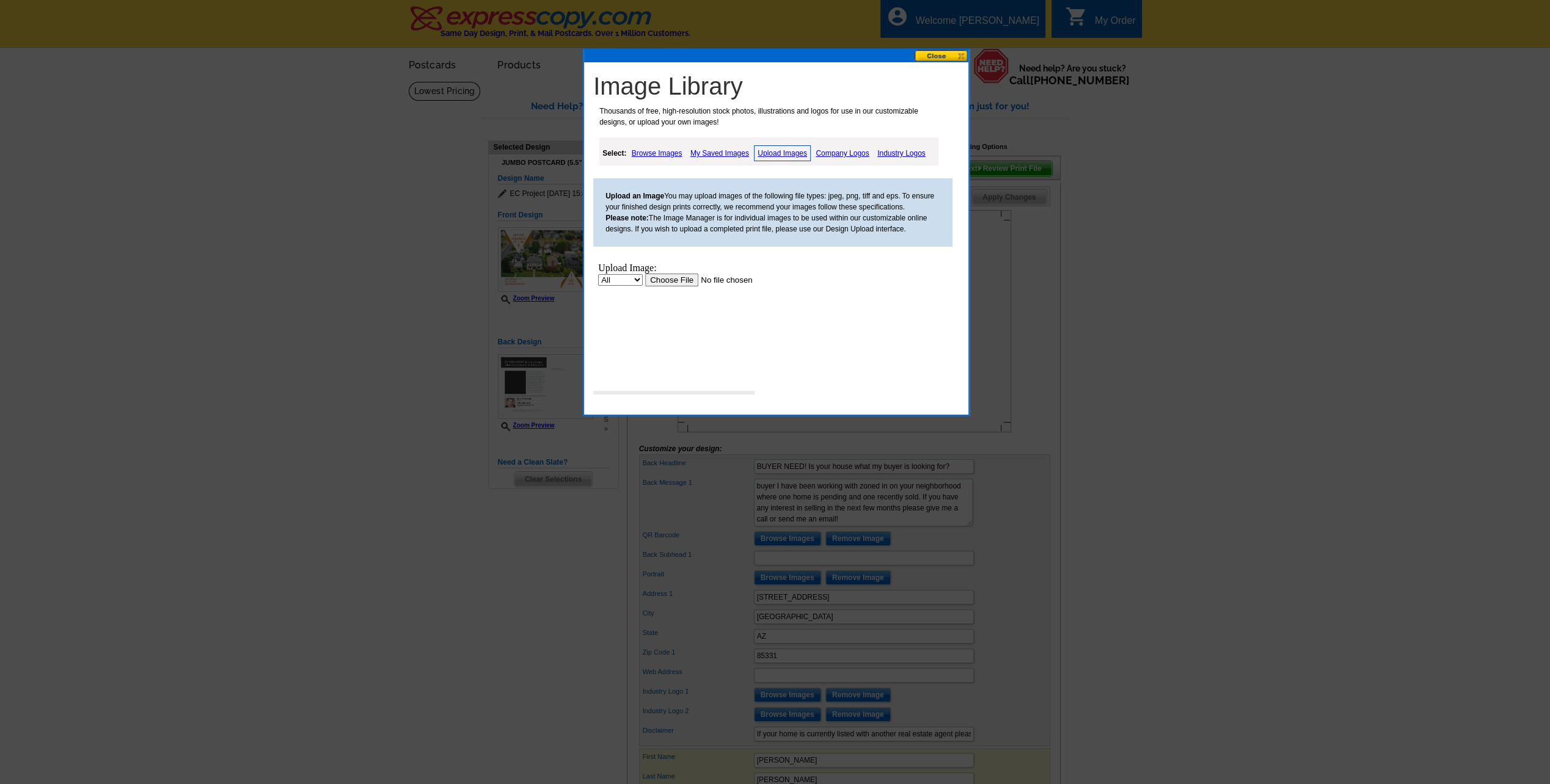
click at [678, 278] on input "file" at bounding box center [722, 280] width 155 height 13
click at [669, 275] on input "file" at bounding box center [722, 280] width 155 height 13
click at [958, 58] on button at bounding box center [941, 56] width 54 height 12
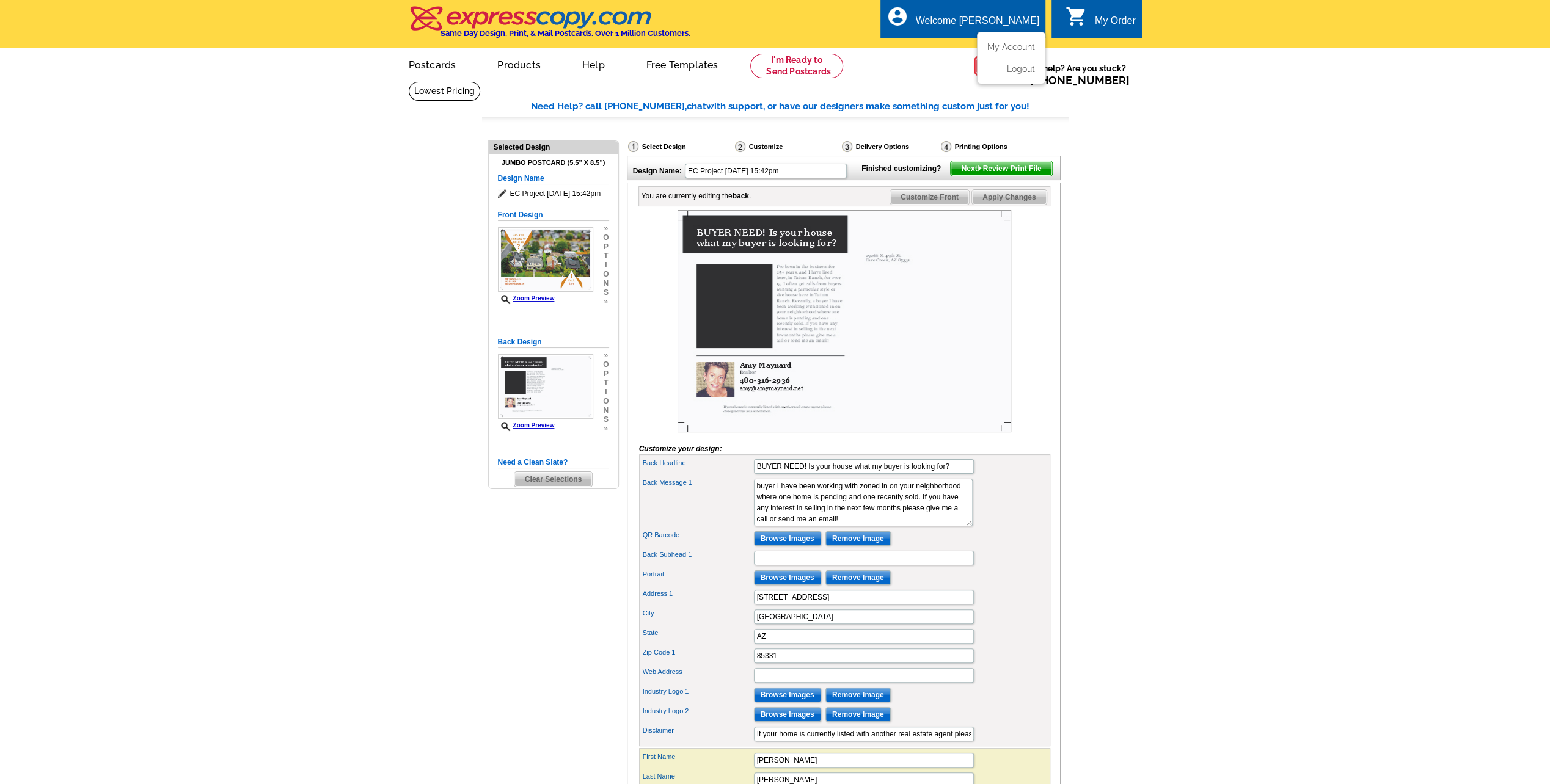
click at [1008, 25] on div "Welcome [PERSON_NAME]" at bounding box center [977, 24] width 124 height 17
click at [1015, 71] on link "Logout" at bounding box center [1019, 69] width 31 height 11
